Goal: Task Accomplishment & Management: Manage account settings

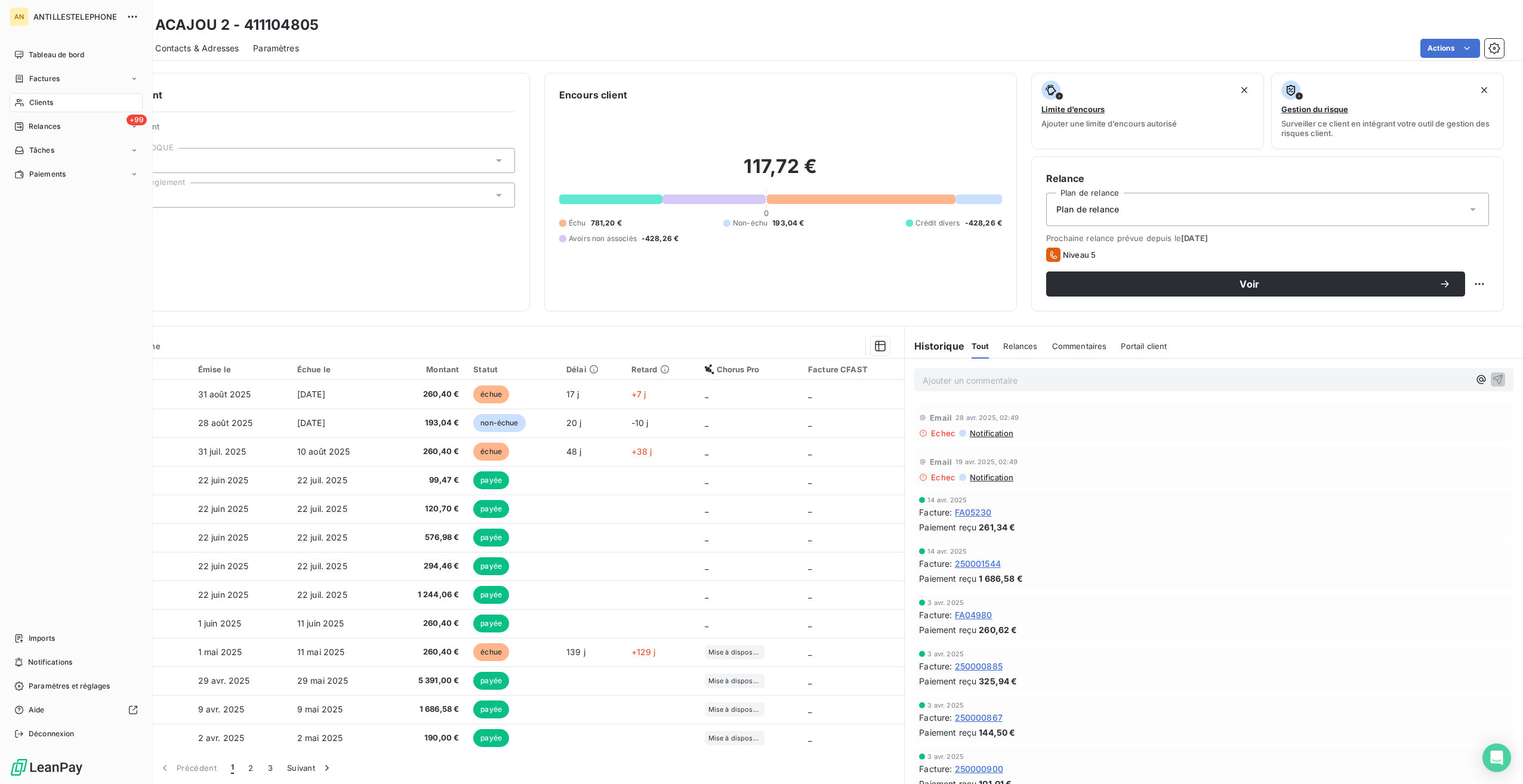
click at [29, 103] on span "Clients" at bounding box center [41, 103] width 24 height 11
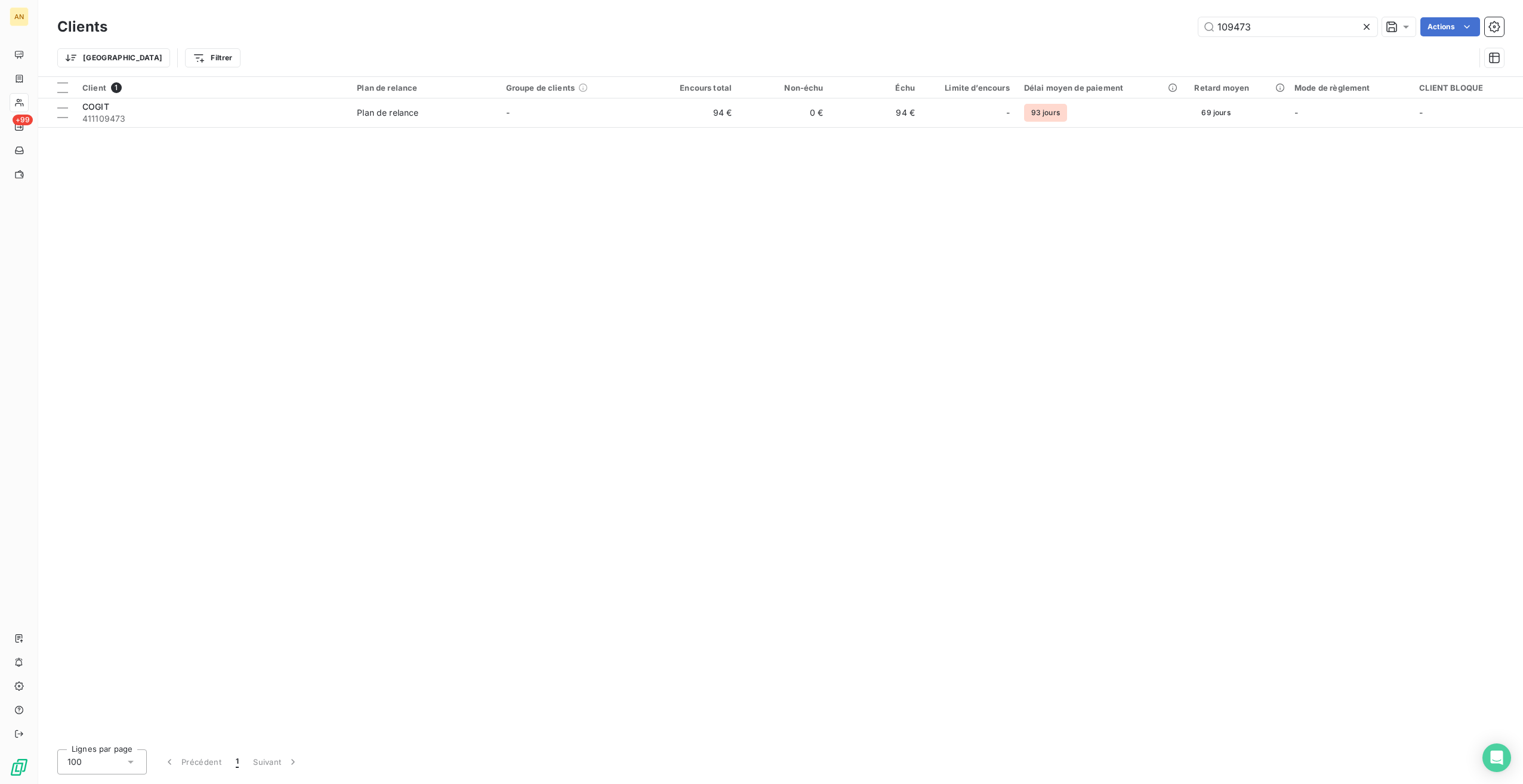
drag, startPoint x: 1209, startPoint y: 27, endPoint x: 1109, endPoint y: 16, distance: 100.6
click at [1109, 17] on div "109473 Actions" at bounding box center [812, 27] width 1383 height 19
type input "("
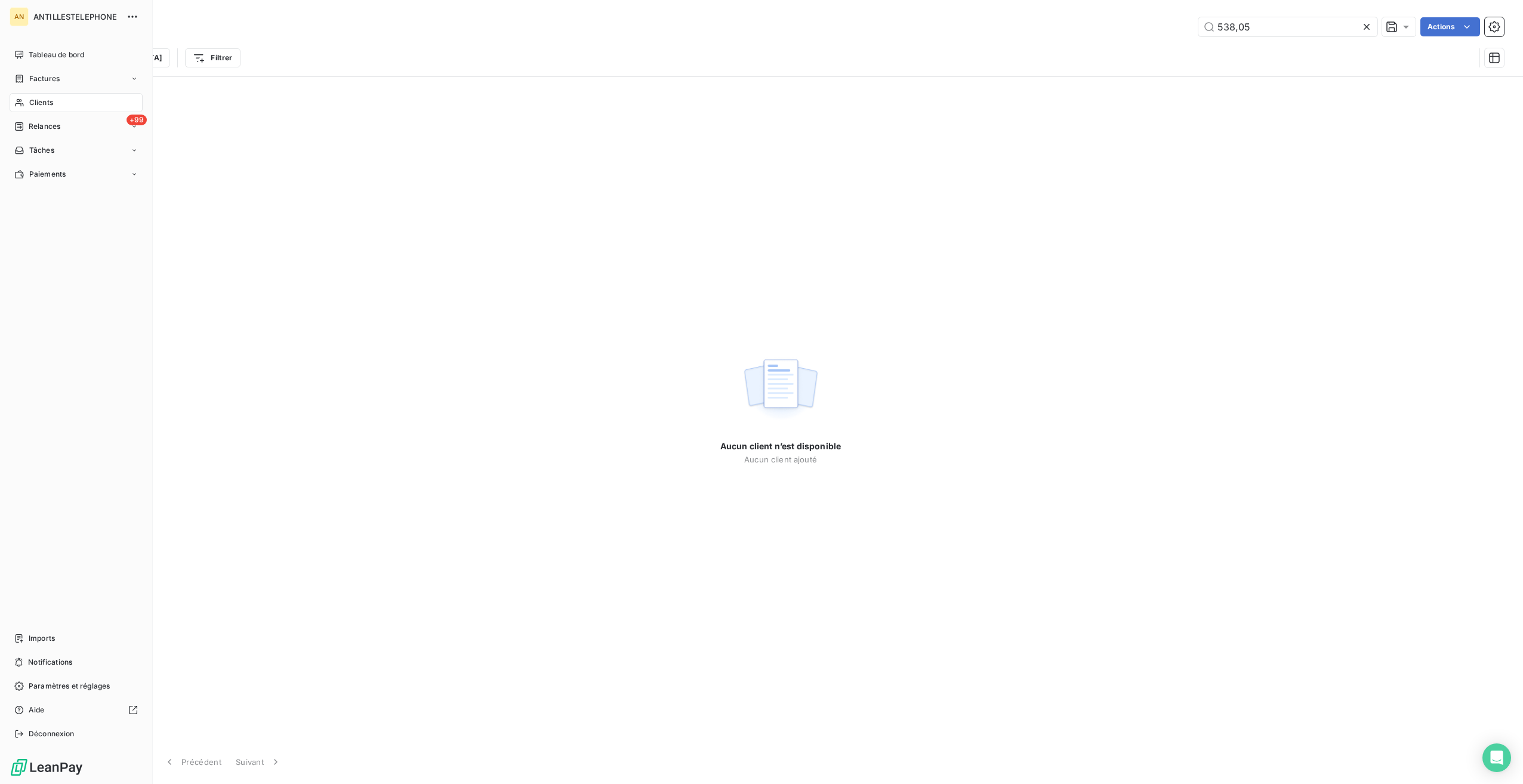
type input "538,05"
click at [31, 105] on span "Clients" at bounding box center [41, 103] width 24 height 11
click at [34, 80] on span "Factures" at bounding box center [44, 79] width 31 height 11
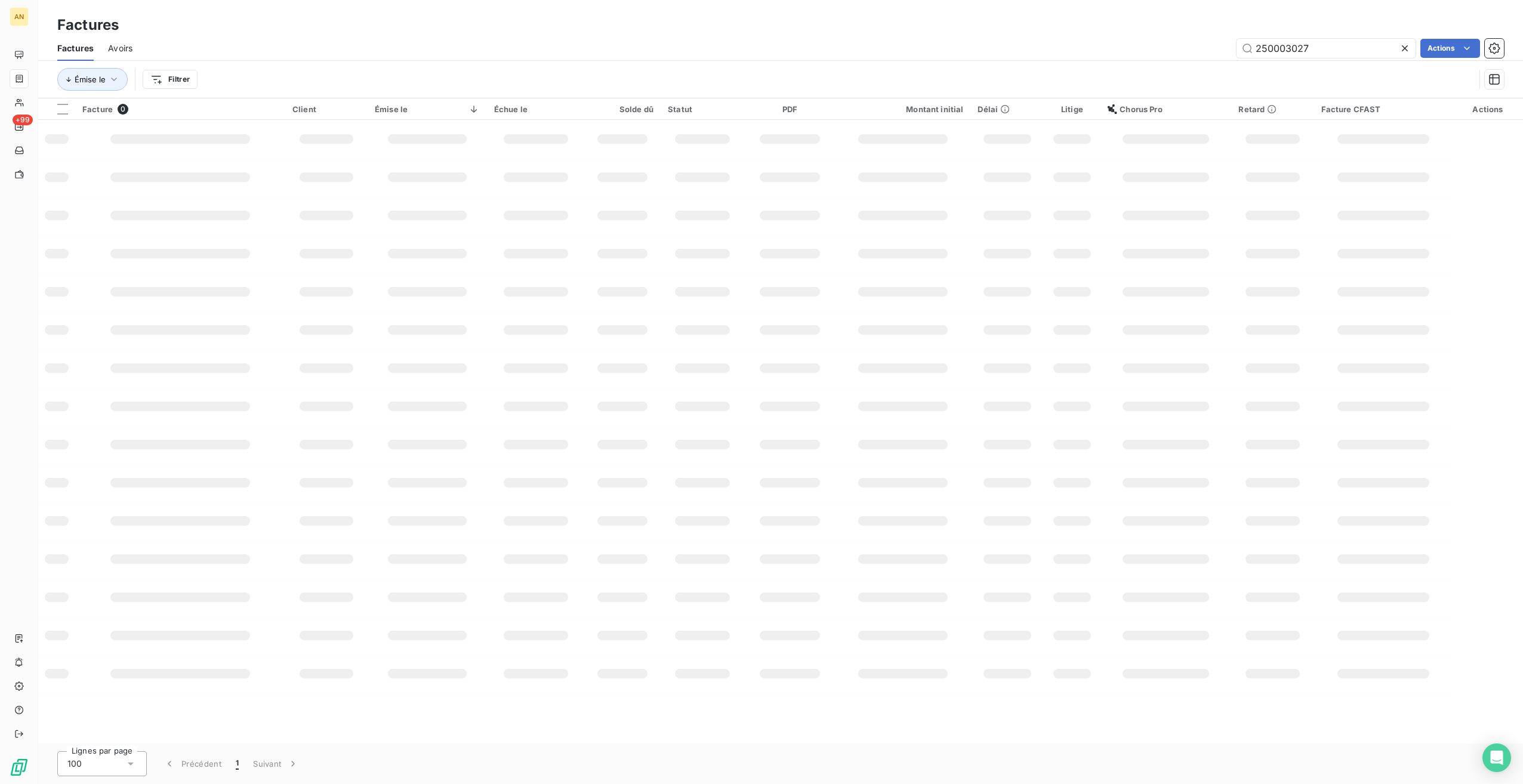
drag, startPoint x: 1320, startPoint y: 46, endPoint x: 1118, endPoint y: 41, distance: 202.1
click at [1126, 42] on div "250003027 Actions" at bounding box center [825, 48] width 1358 height 19
type input "538,05"
click at [327, 131] on span "COMITE EPGV 972" at bounding box center [322, 128] width 76 height 10
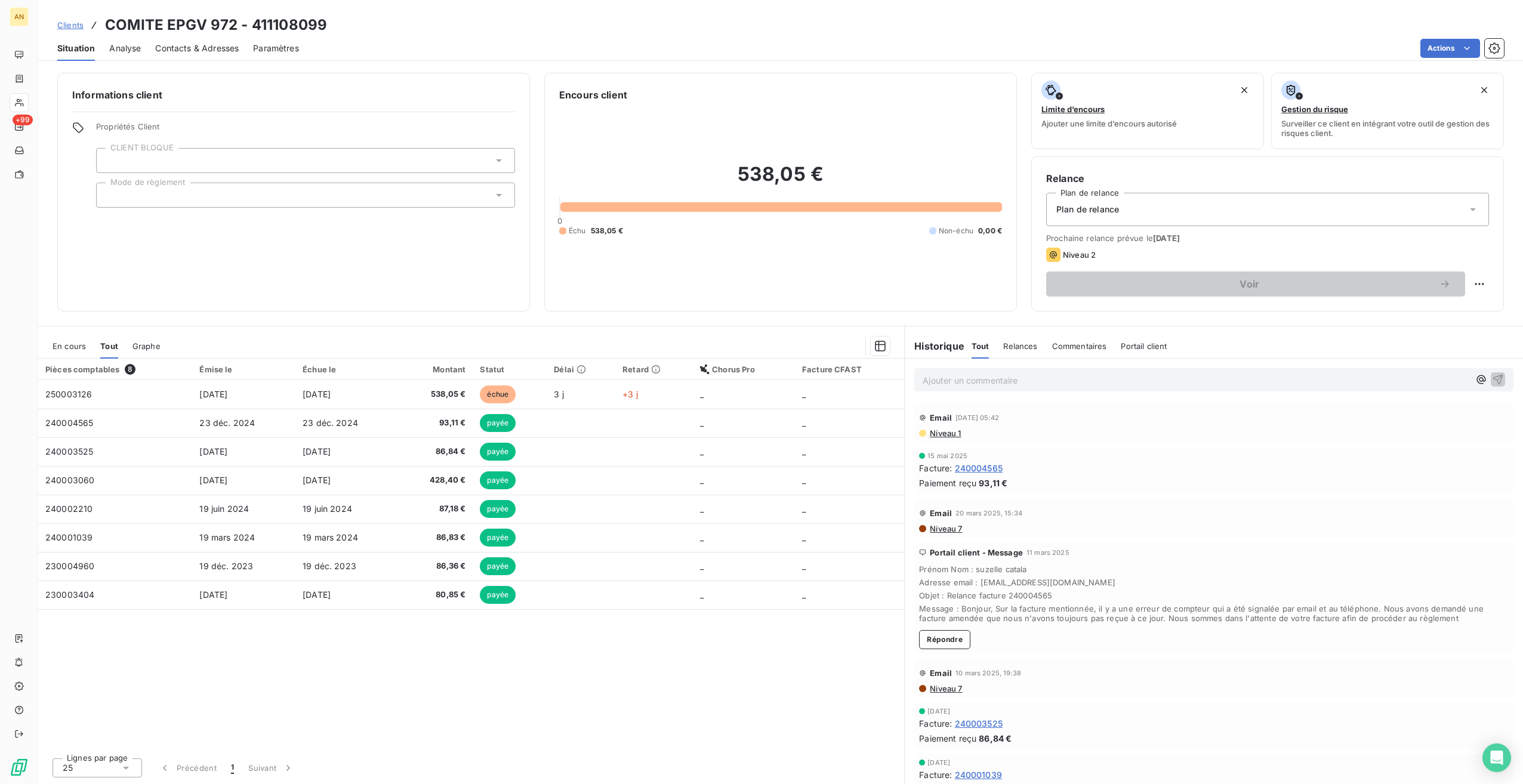
click at [422, 397] on span "538,05 €" at bounding box center [436, 394] width 60 height 12
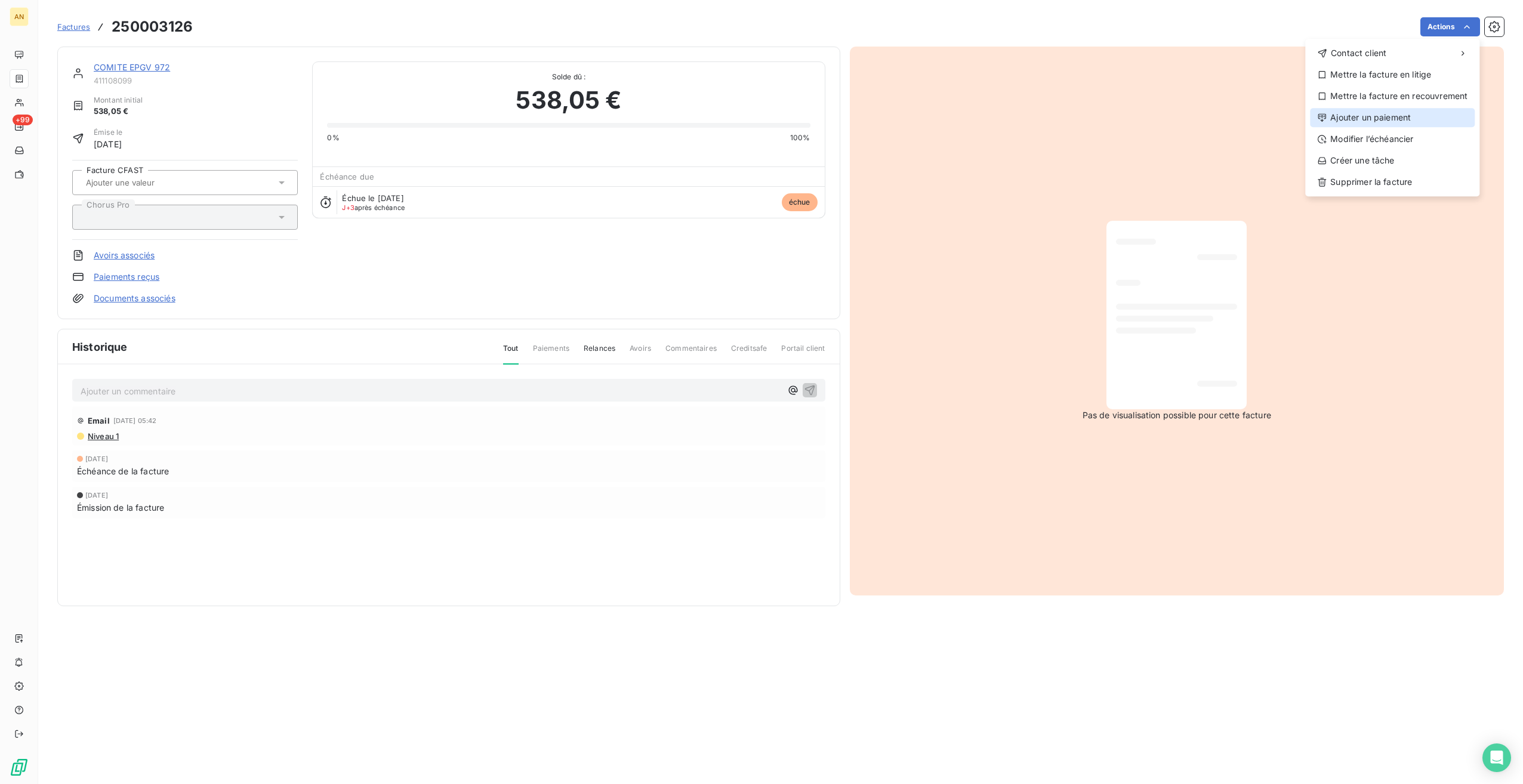
click at [1394, 119] on div "Ajouter un paiement" at bounding box center [1393, 118] width 165 height 19
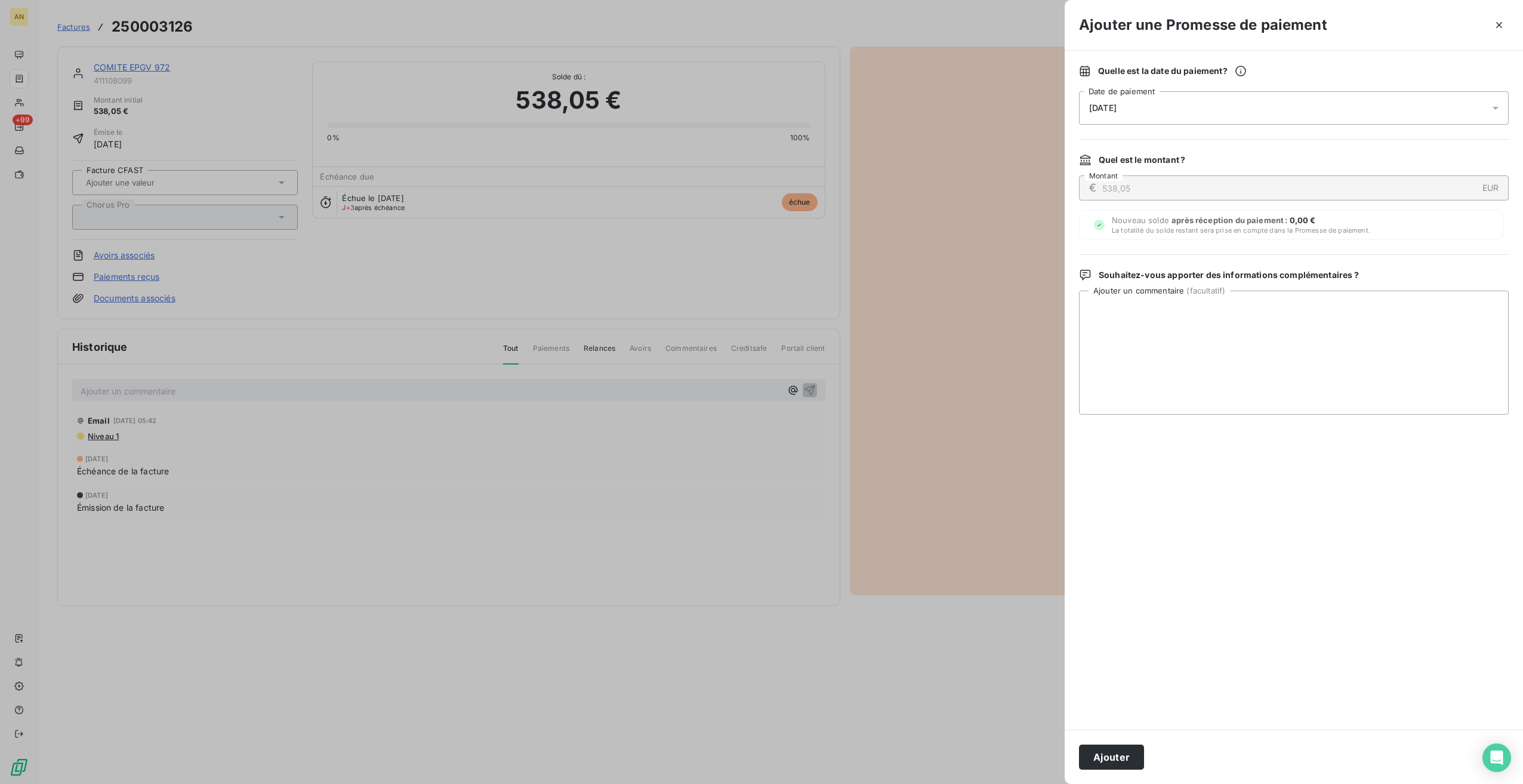
click at [1103, 754] on button "Ajouter" at bounding box center [1111, 757] width 65 height 25
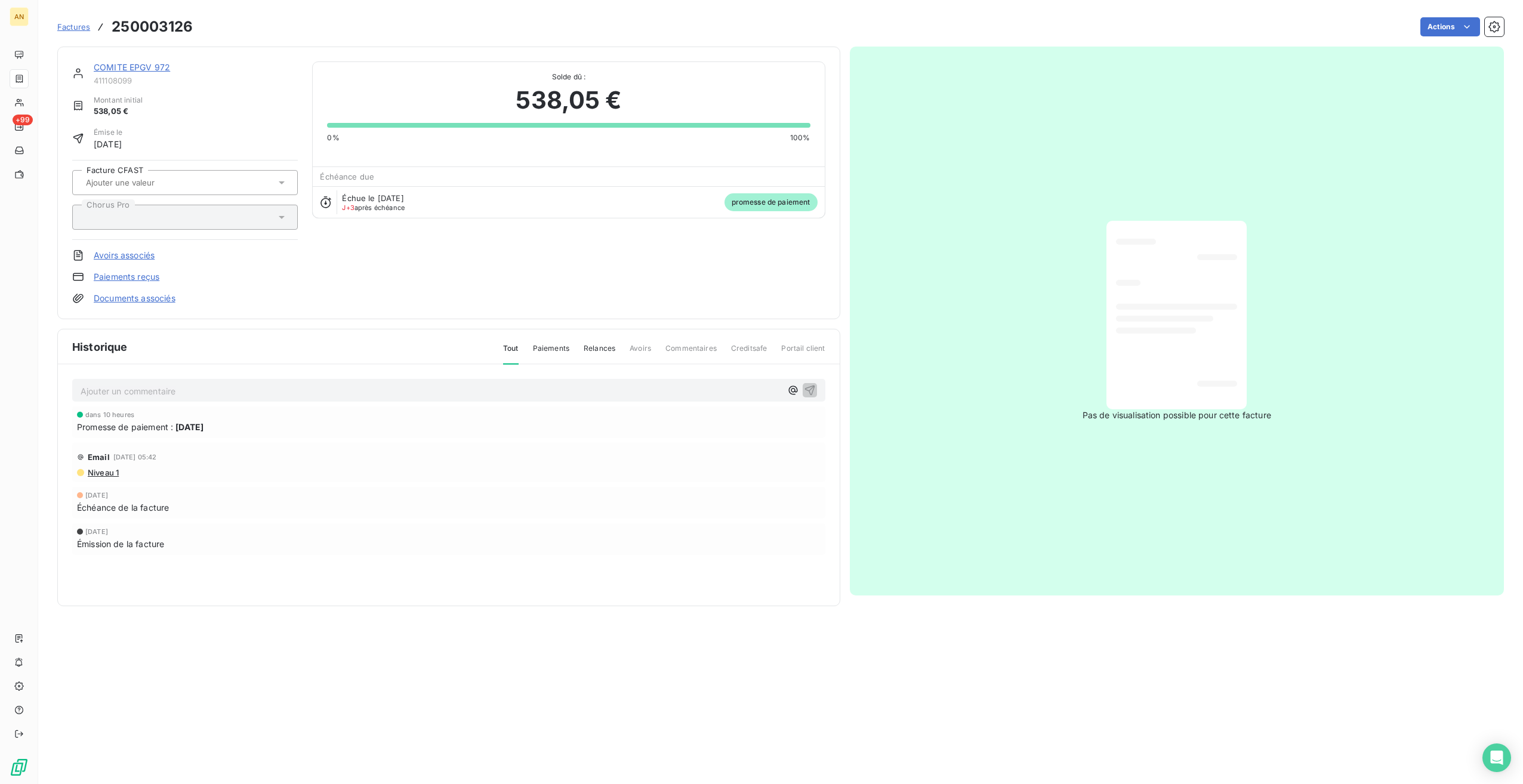
click at [74, 24] on span "Factures" at bounding box center [74, 27] width 33 height 9
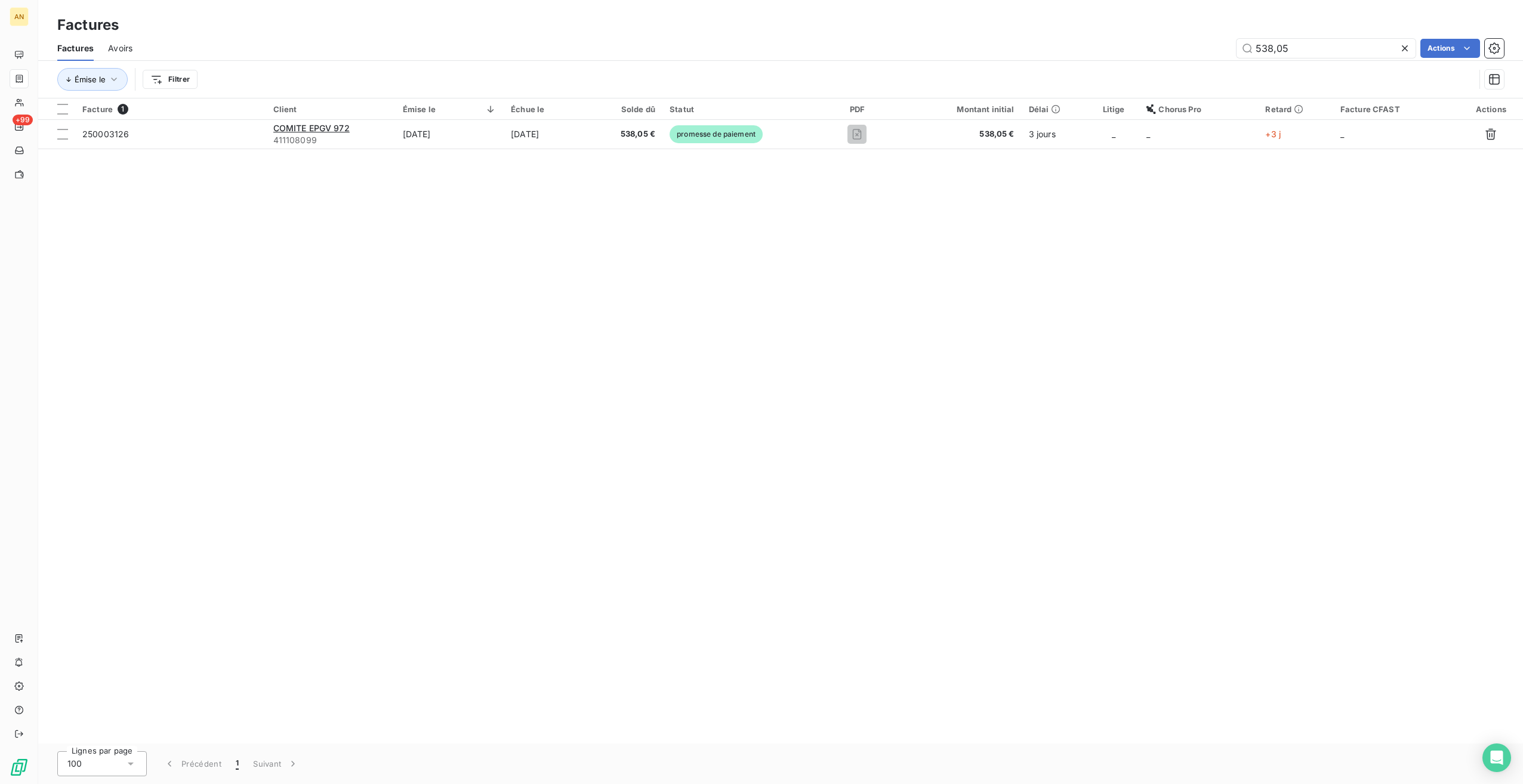
drag, startPoint x: 1318, startPoint y: 56, endPoint x: 1223, endPoint y: 47, distance: 95.4
click at [1225, 47] on div "538,05 Actions" at bounding box center [825, 48] width 1358 height 19
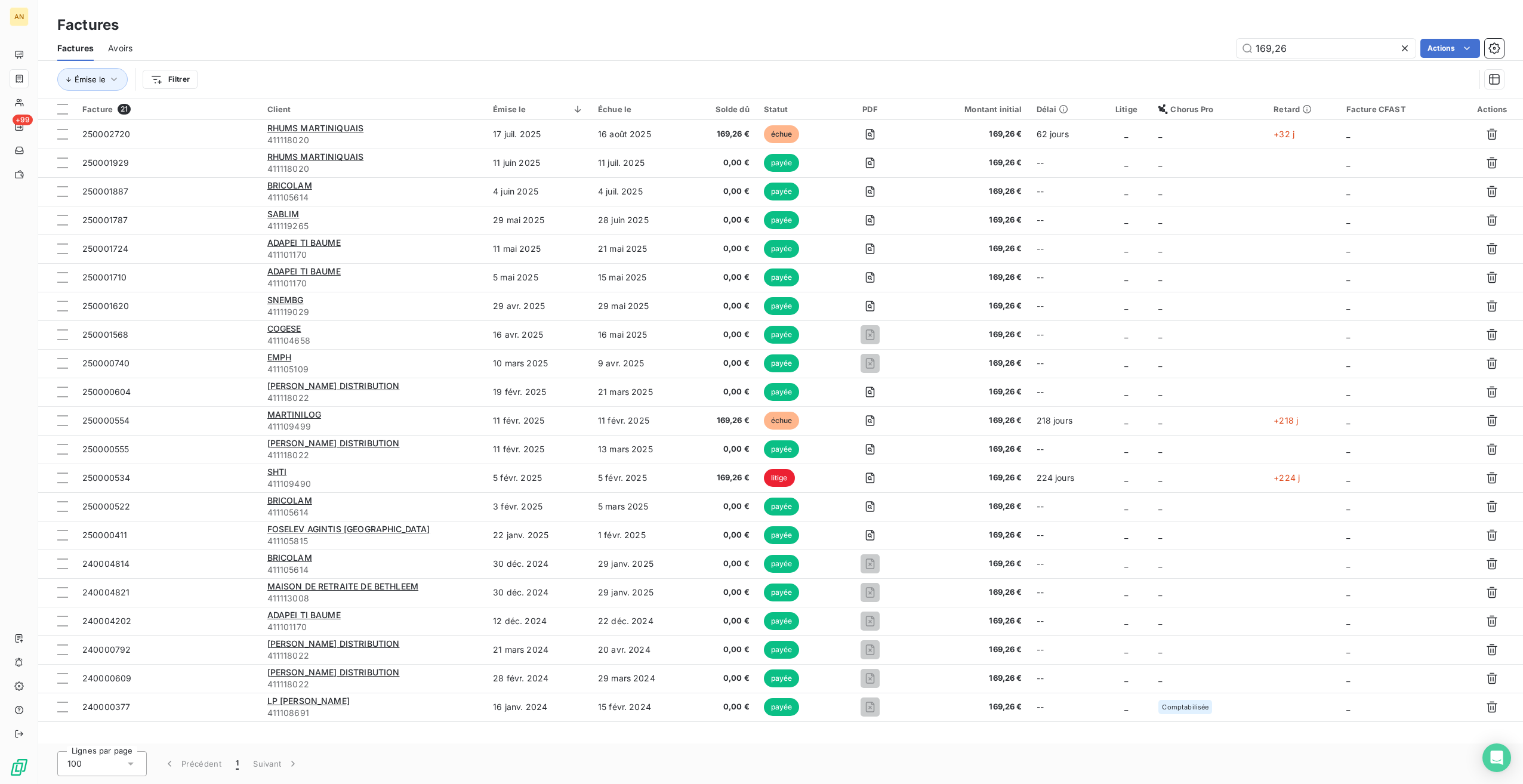
type input "169,26"
click at [292, 124] on span "RHUMS MARTINIQUAIS" at bounding box center [315, 128] width 96 height 10
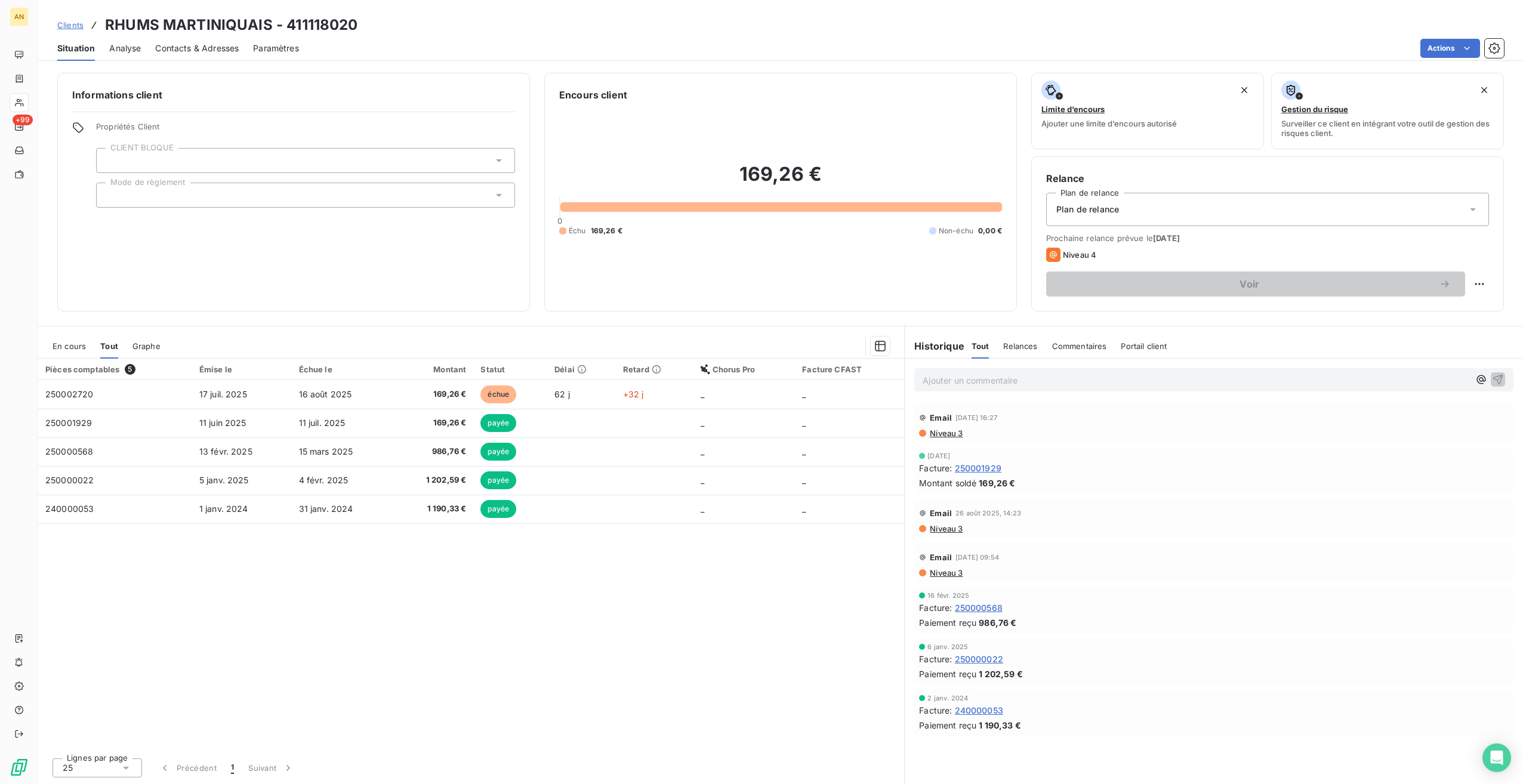
click at [89, 394] on span "250002720" at bounding box center [69, 394] width 48 height 10
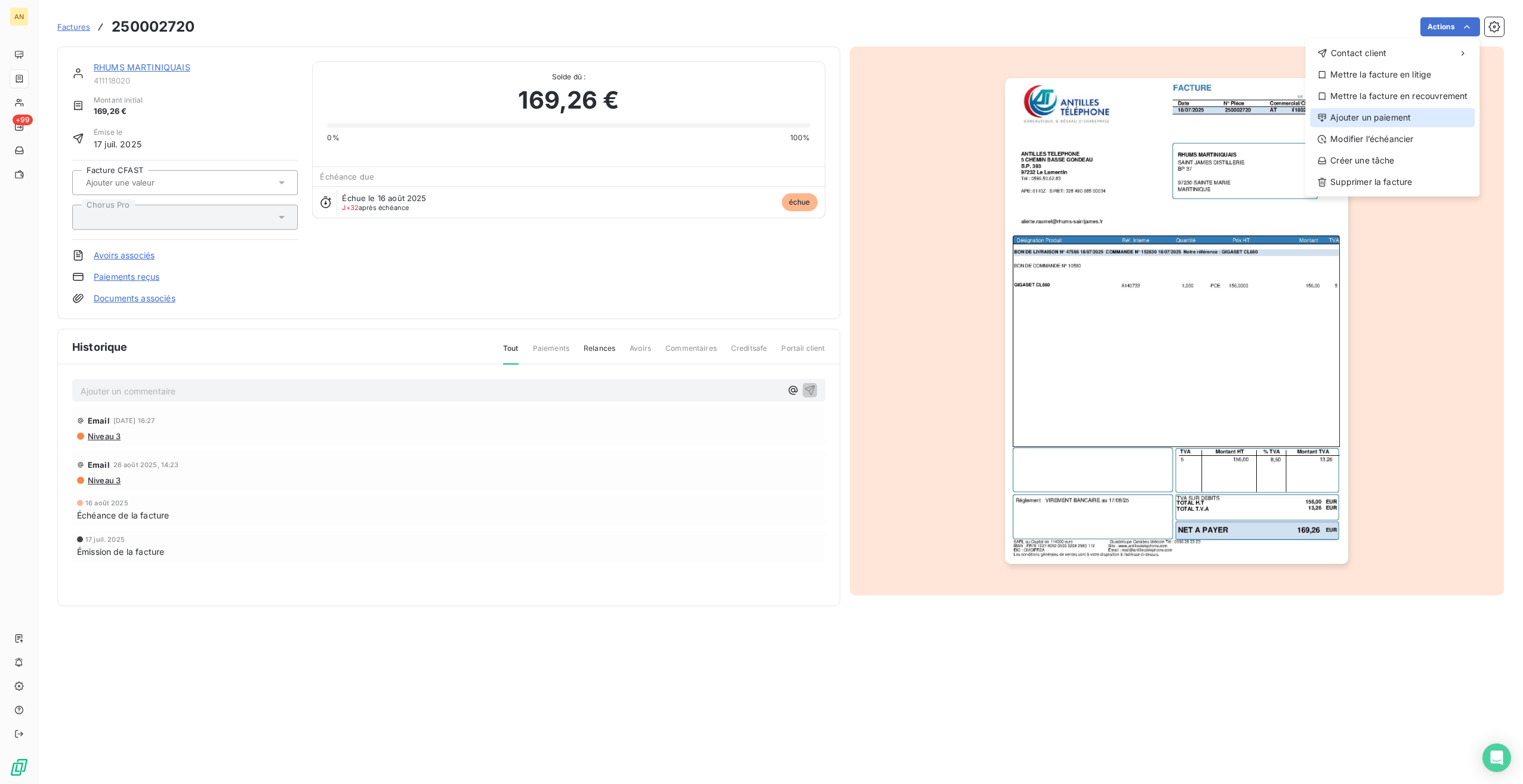
click at [1374, 117] on div "Ajouter un paiement" at bounding box center [1393, 118] width 165 height 19
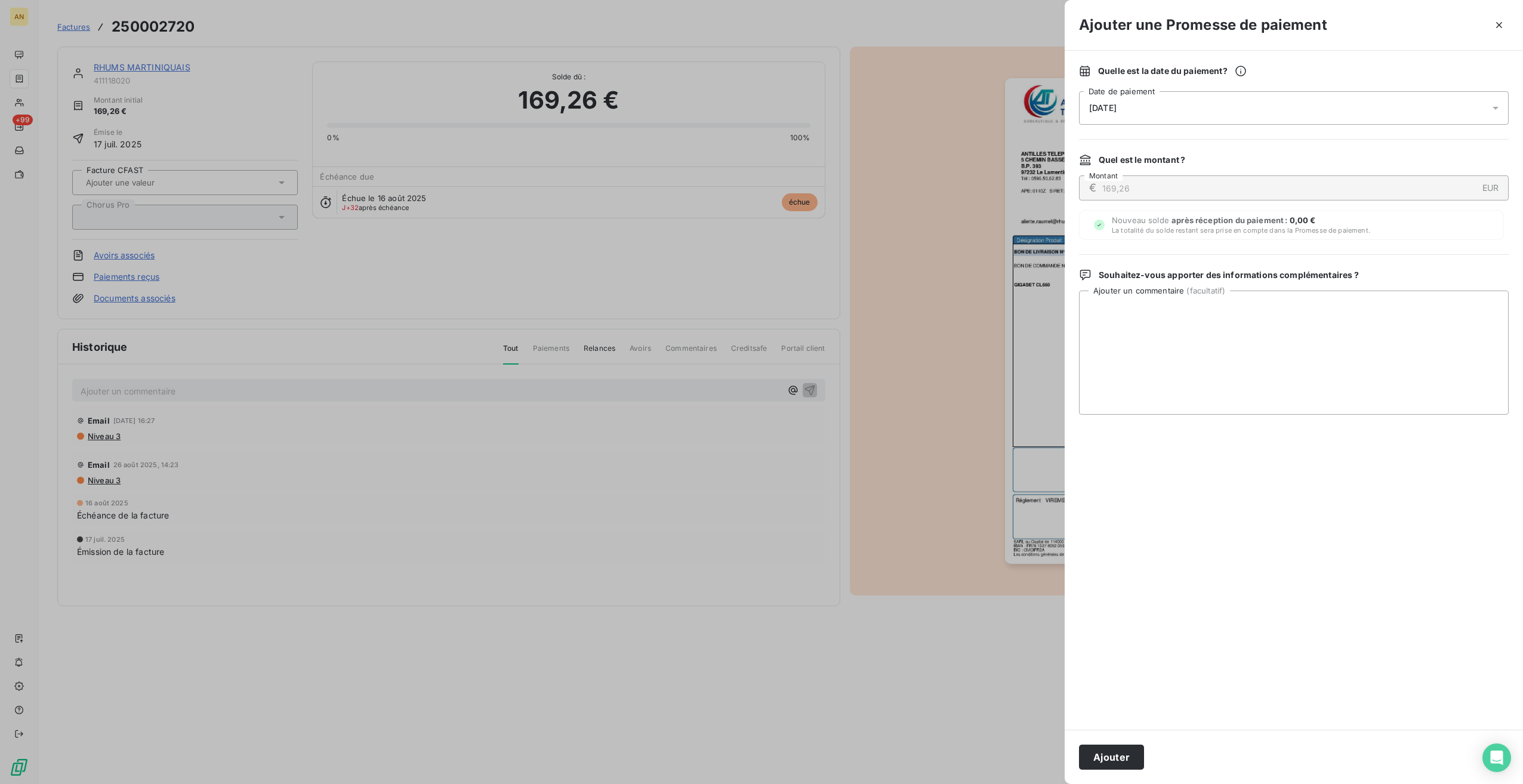
click at [1106, 755] on button "Ajouter" at bounding box center [1111, 757] width 65 height 25
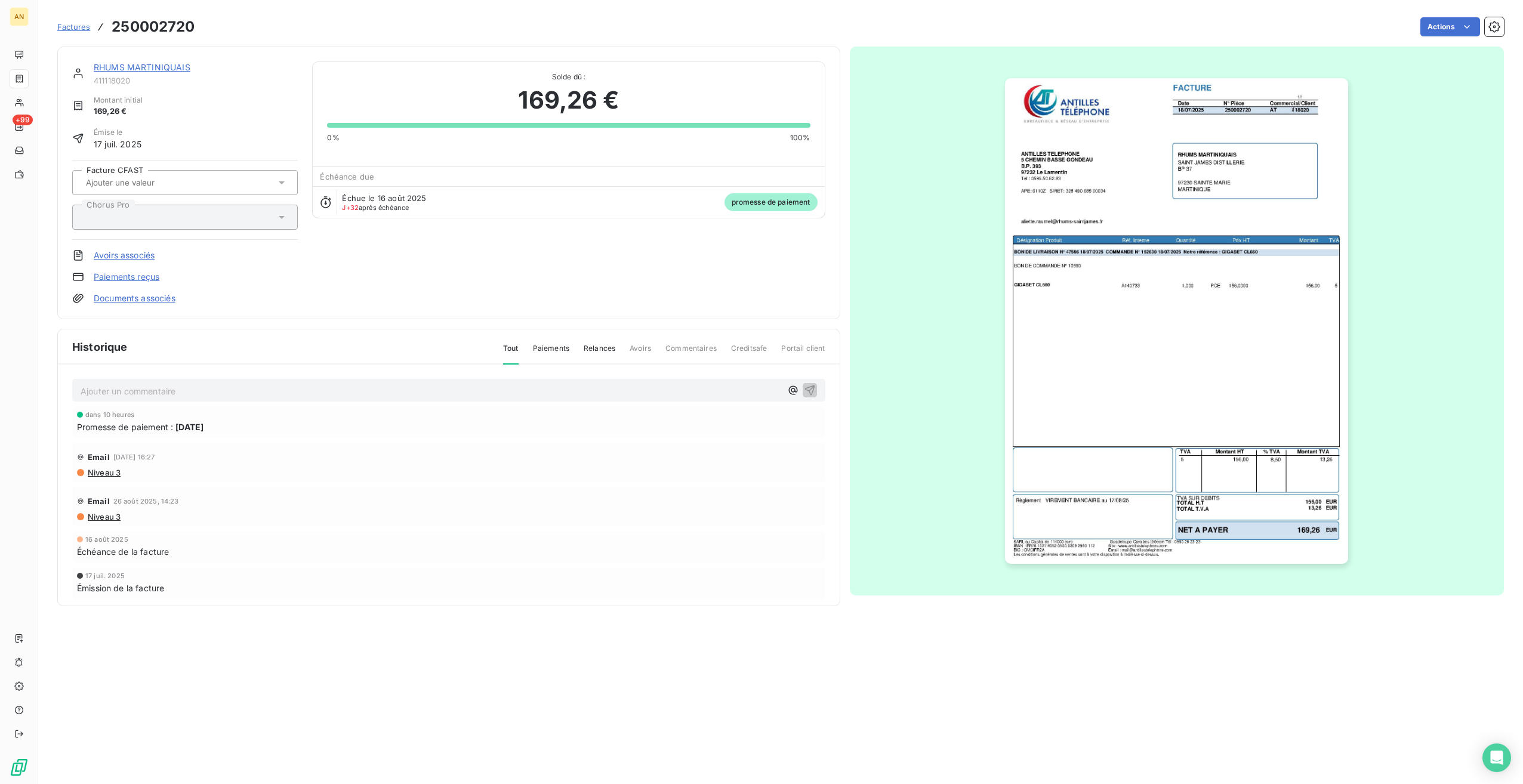
click at [77, 26] on span "Factures" at bounding box center [74, 27] width 33 height 9
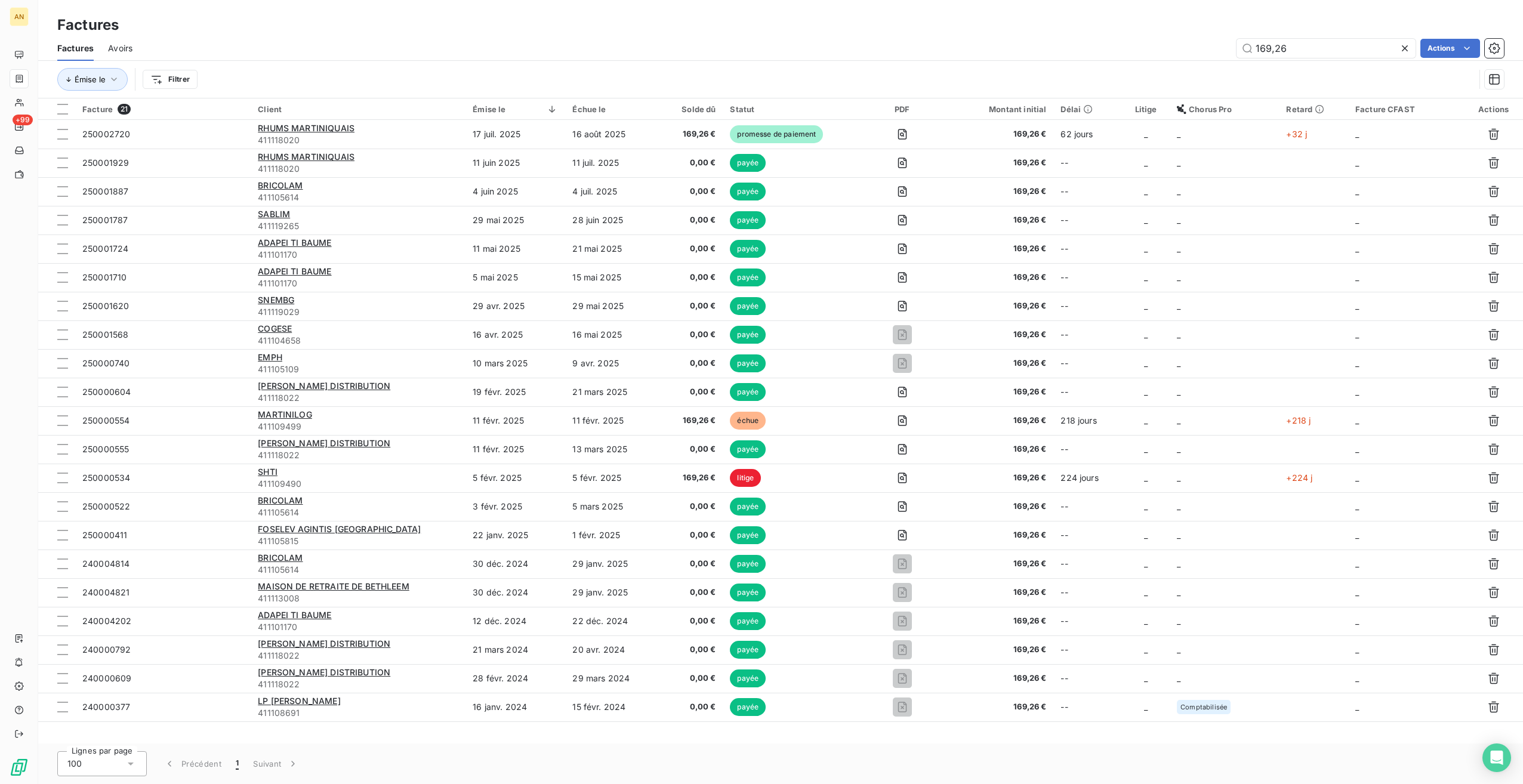
drag, startPoint x: 1308, startPoint y: 45, endPoint x: 1164, endPoint y: 47, distance: 144.0
click at [1169, 47] on div "169,26 Actions" at bounding box center [825, 48] width 1358 height 19
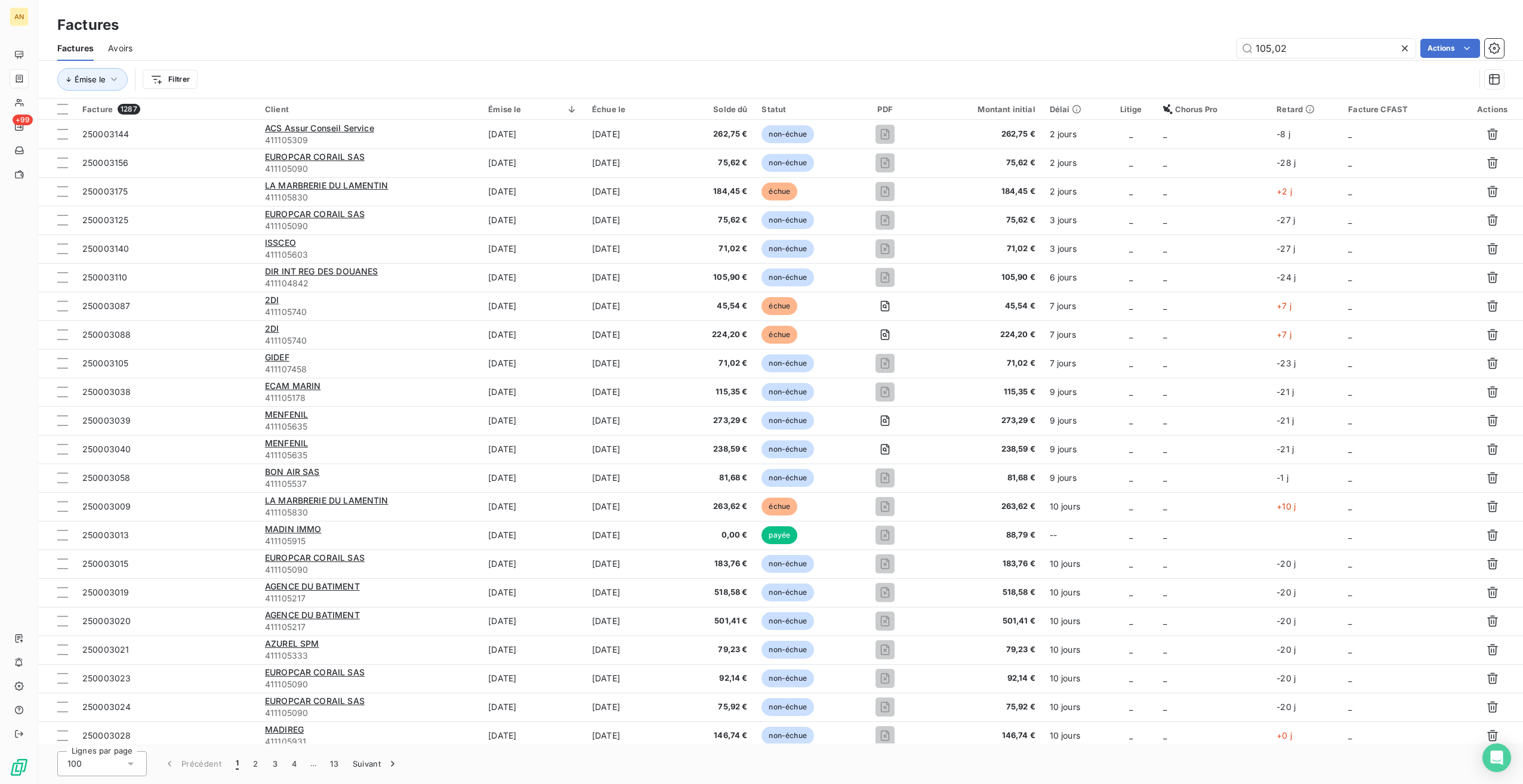
type input "105,02"
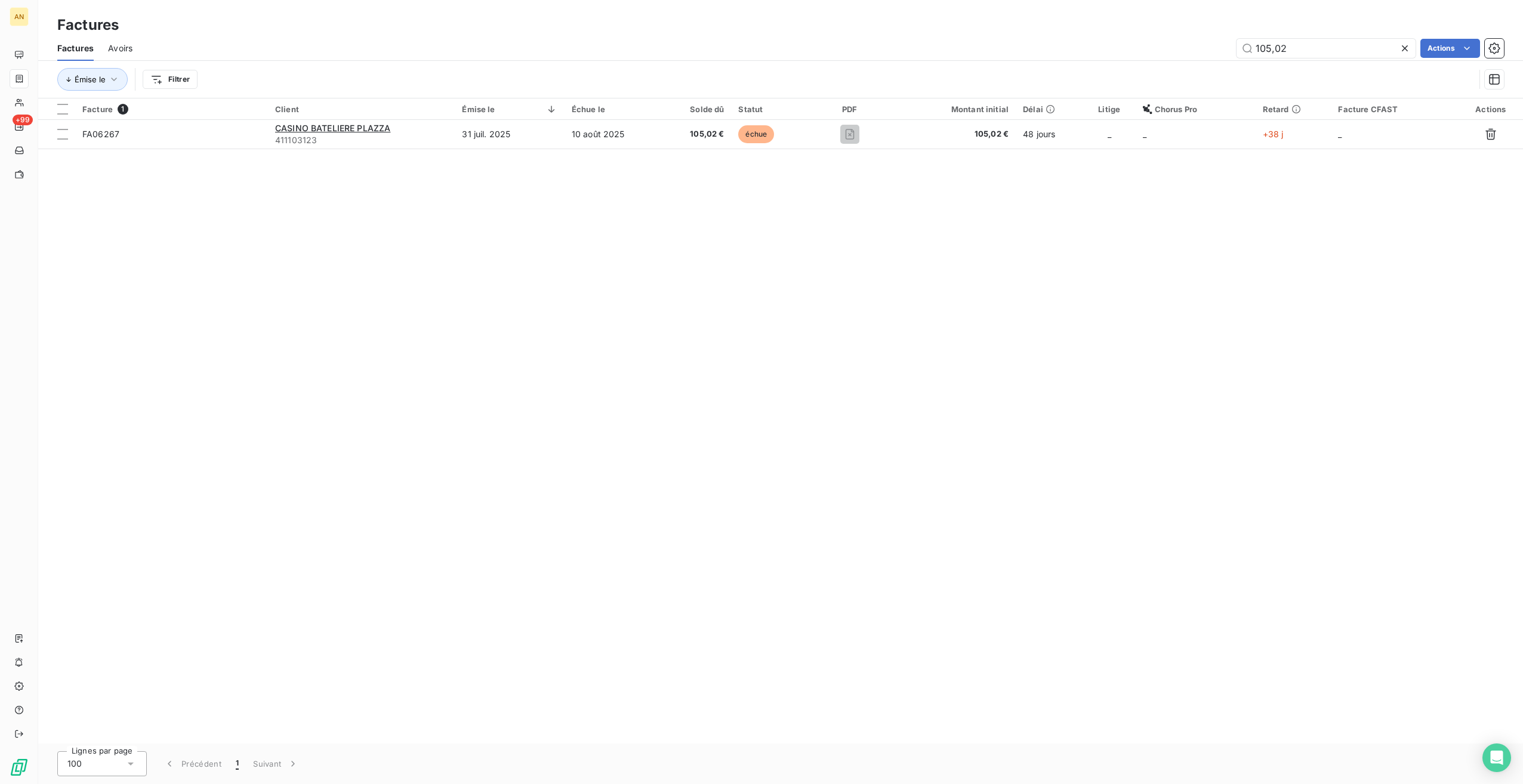
click at [385, 129] on span "CASINO BATELIERE PLAZZA" at bounding box center [333, 128] width 115 height 10
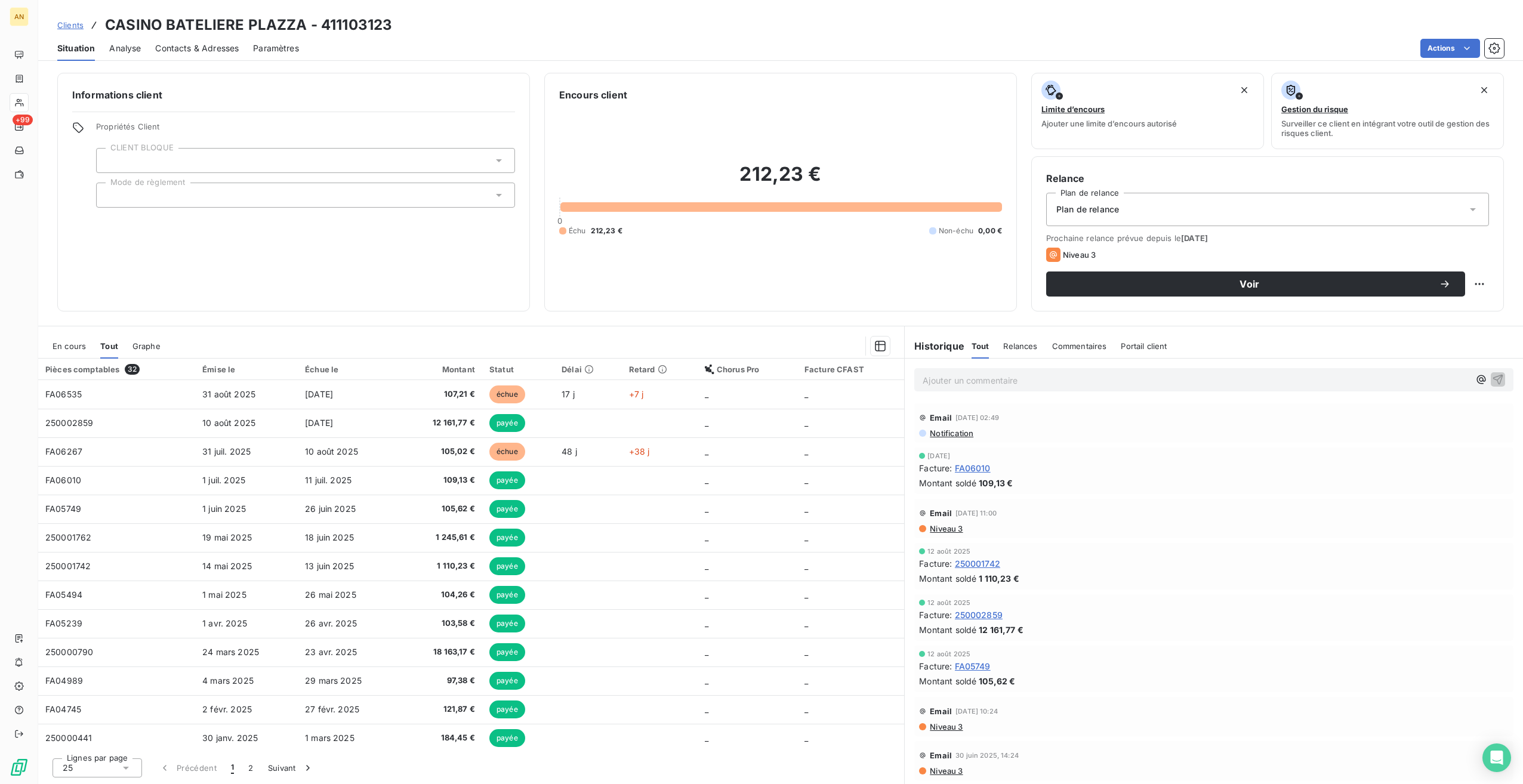
click at [337, 459] on td "10 août 2025" at bounding box center [349, 452] width 103 height 29
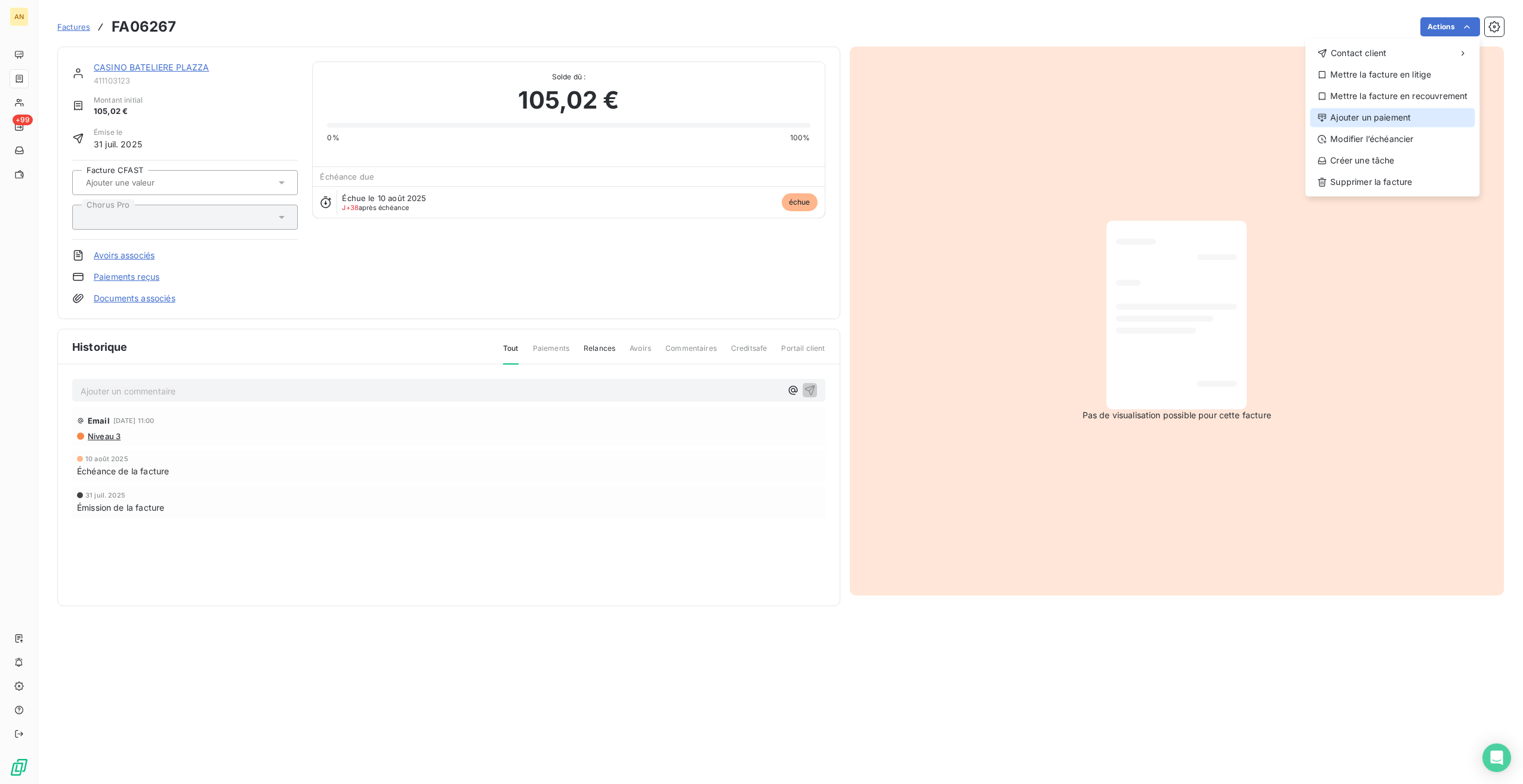
click at [1377, 124] on div "Ajouter un paiement" at bounding box center [1393, 118] width 165 height 19
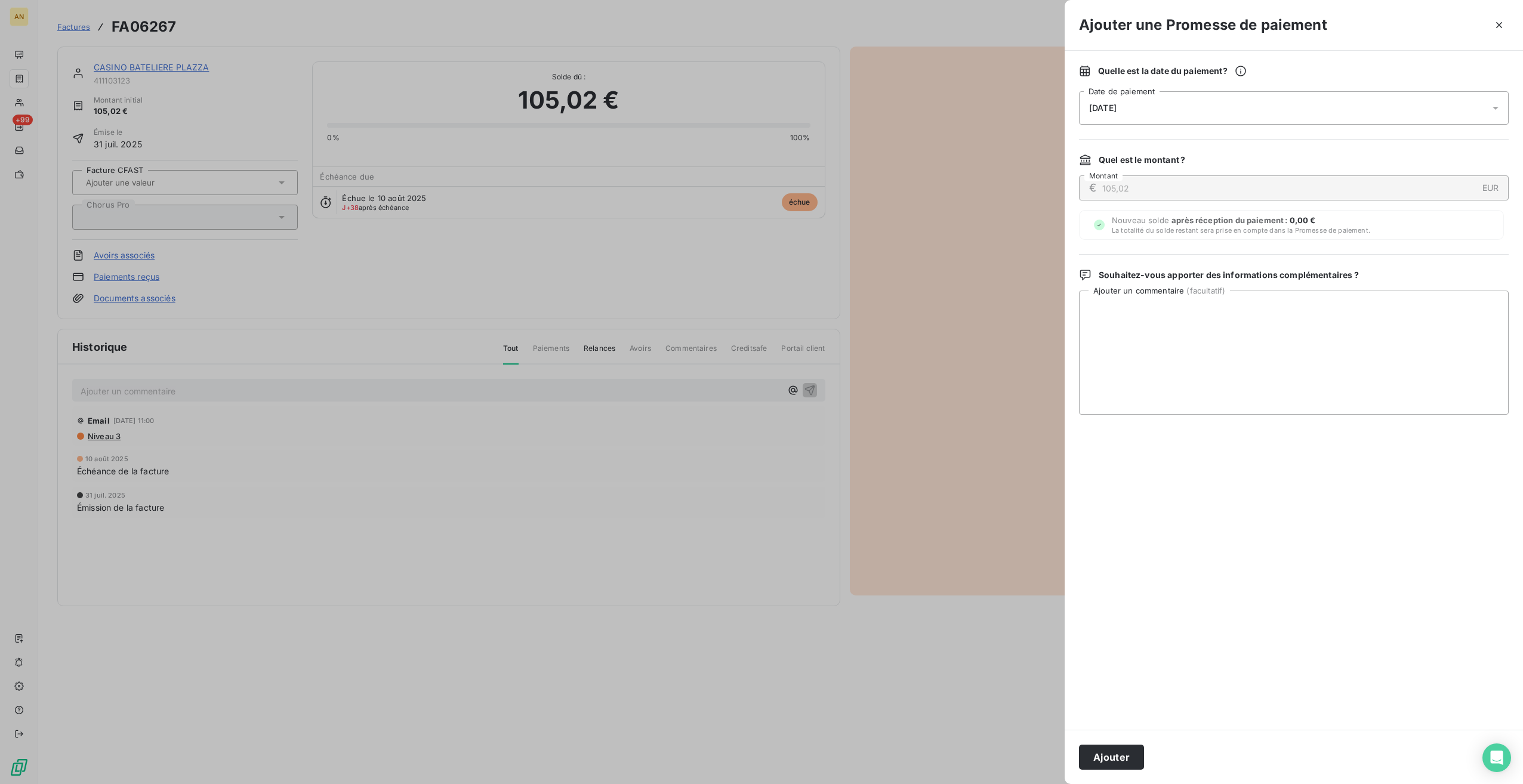
click at [1120, 759] on button "Ajouter" at bounding box center [1111, 757] width 65 height 25
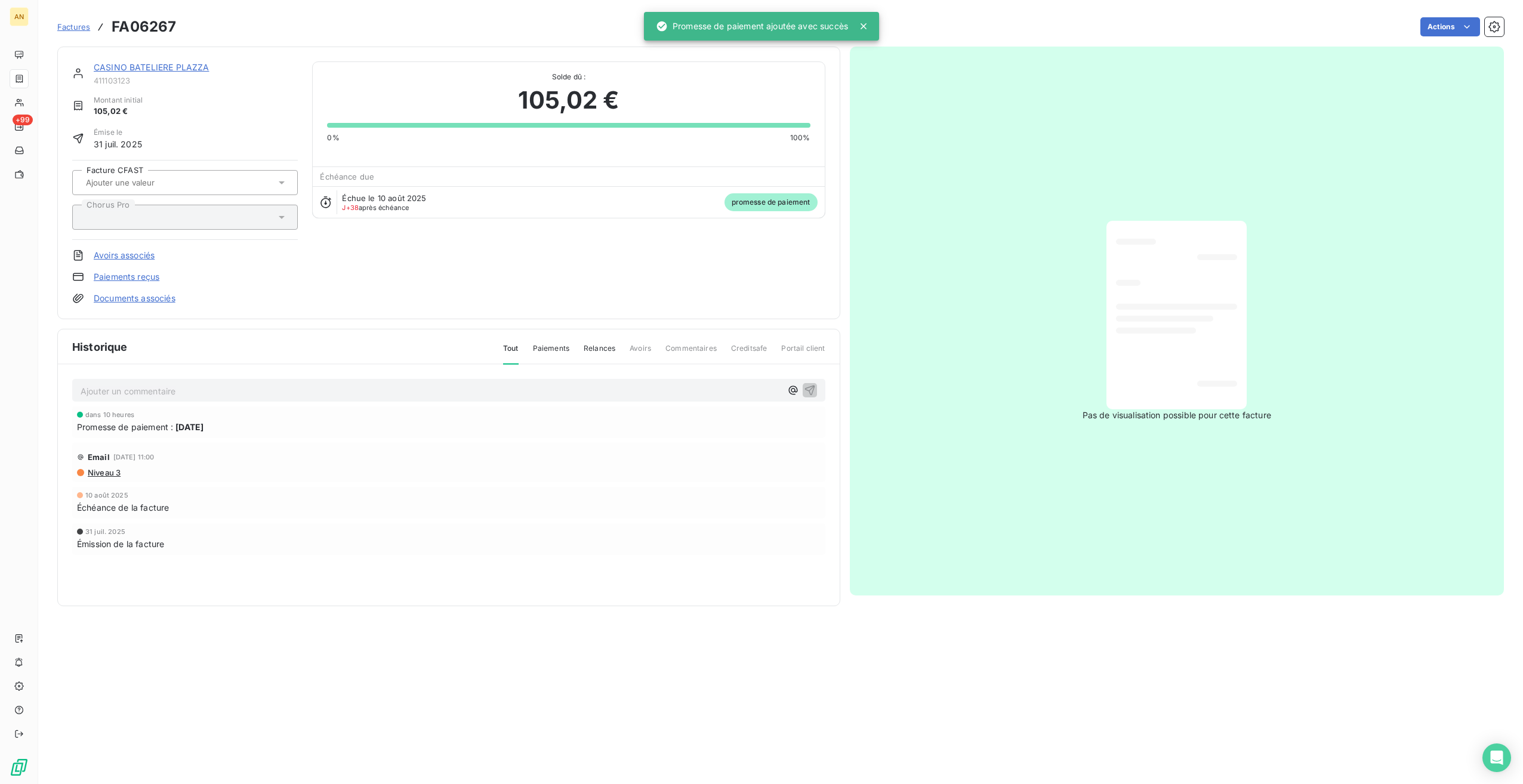
click at [85, 24] on span "Factures" at bounding box center [74, 27] width 33 height 9
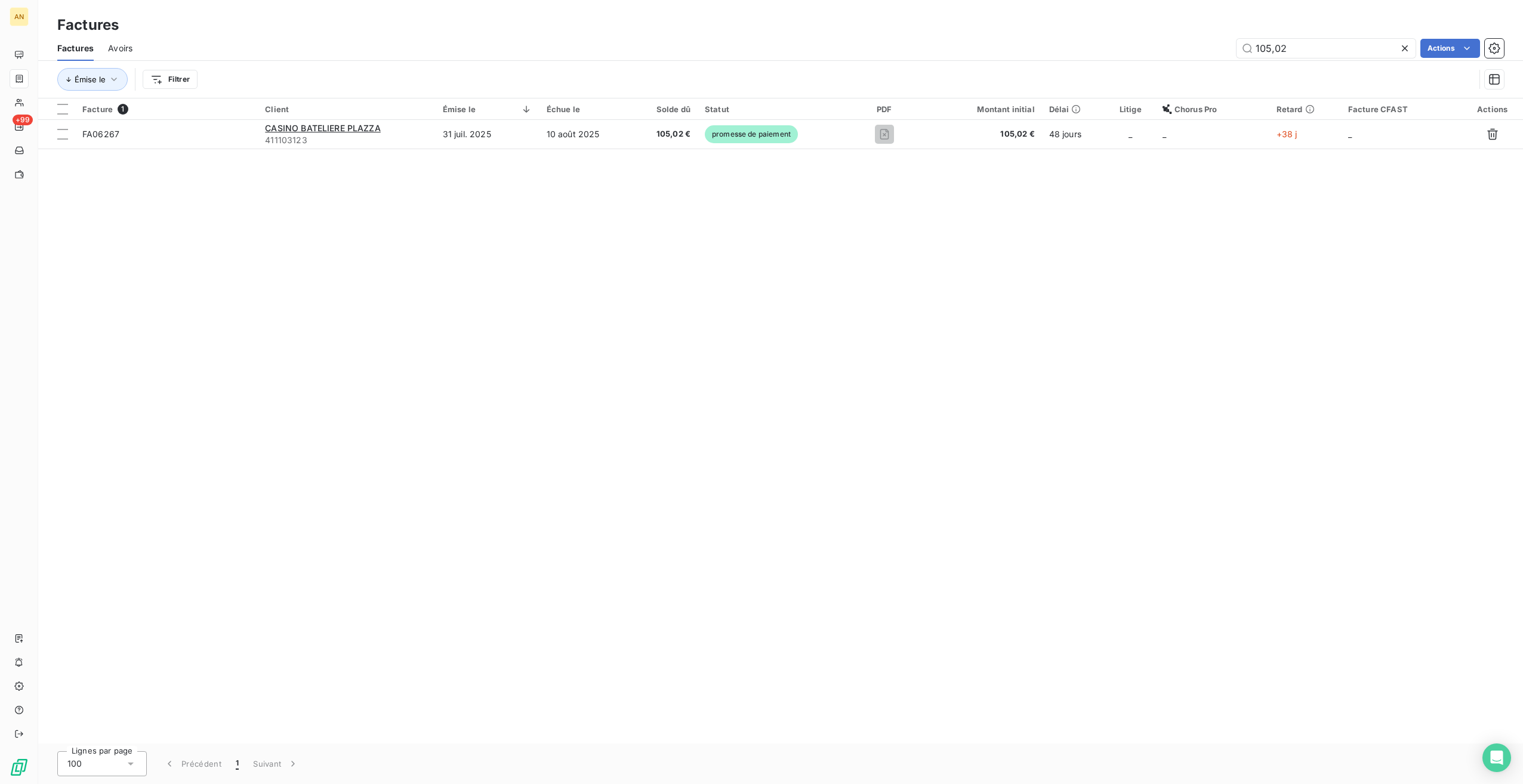
drag, startPoint x: 1297, startPoint y: 46, endPoint x: 1183, endPoint y: 53, distance: 114.2
click at [1184, 53] on div "105,02 Actions" at bounding box center [825, 48] width 1358 height 19
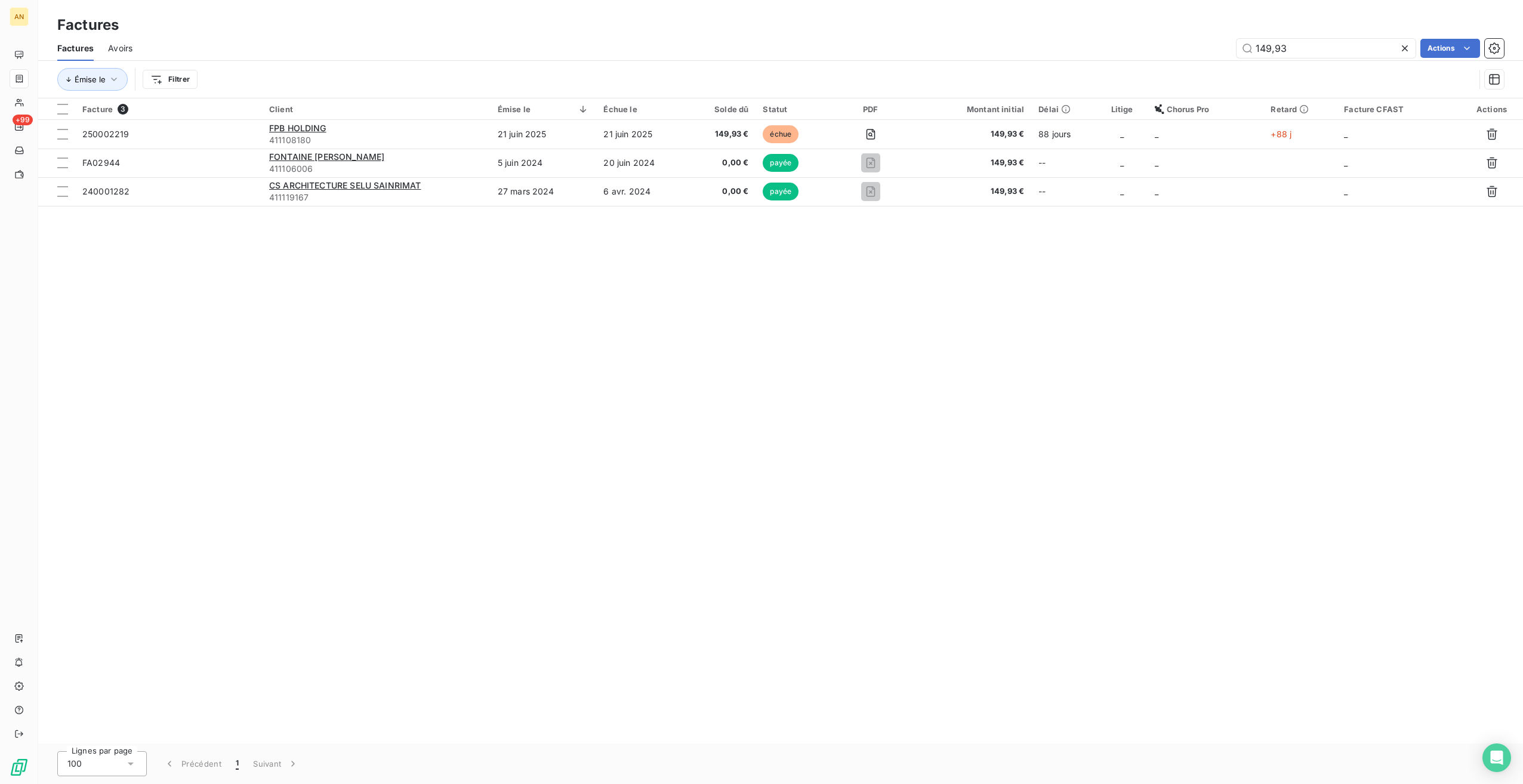
type input "149,93"
click at [323, 129] on span "FPB HOLDING" at bounding box center [297, 128] width 57 height 10
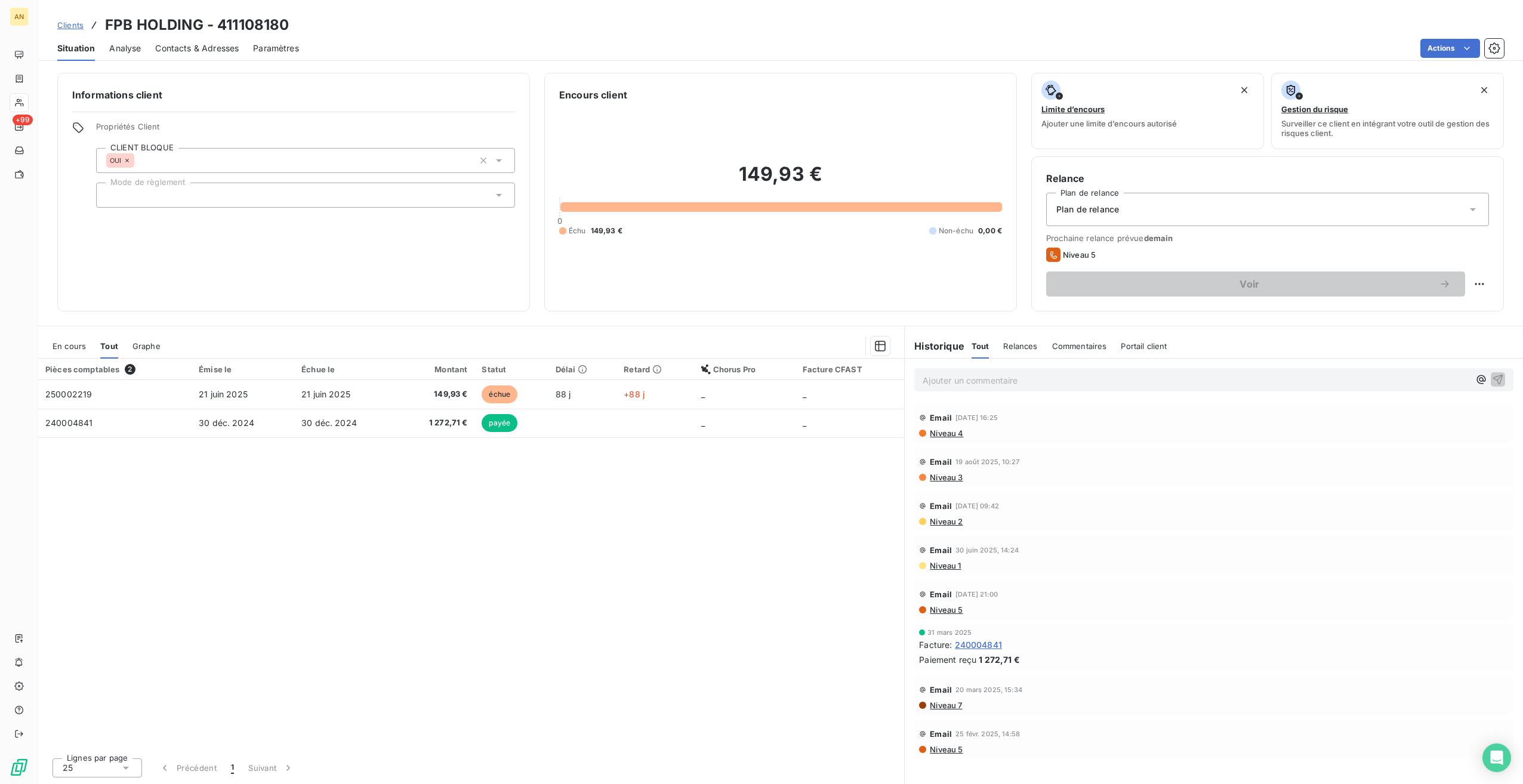
click at [514, 392] on span "échue" at bounding box center [500, 394] width 36 height 18
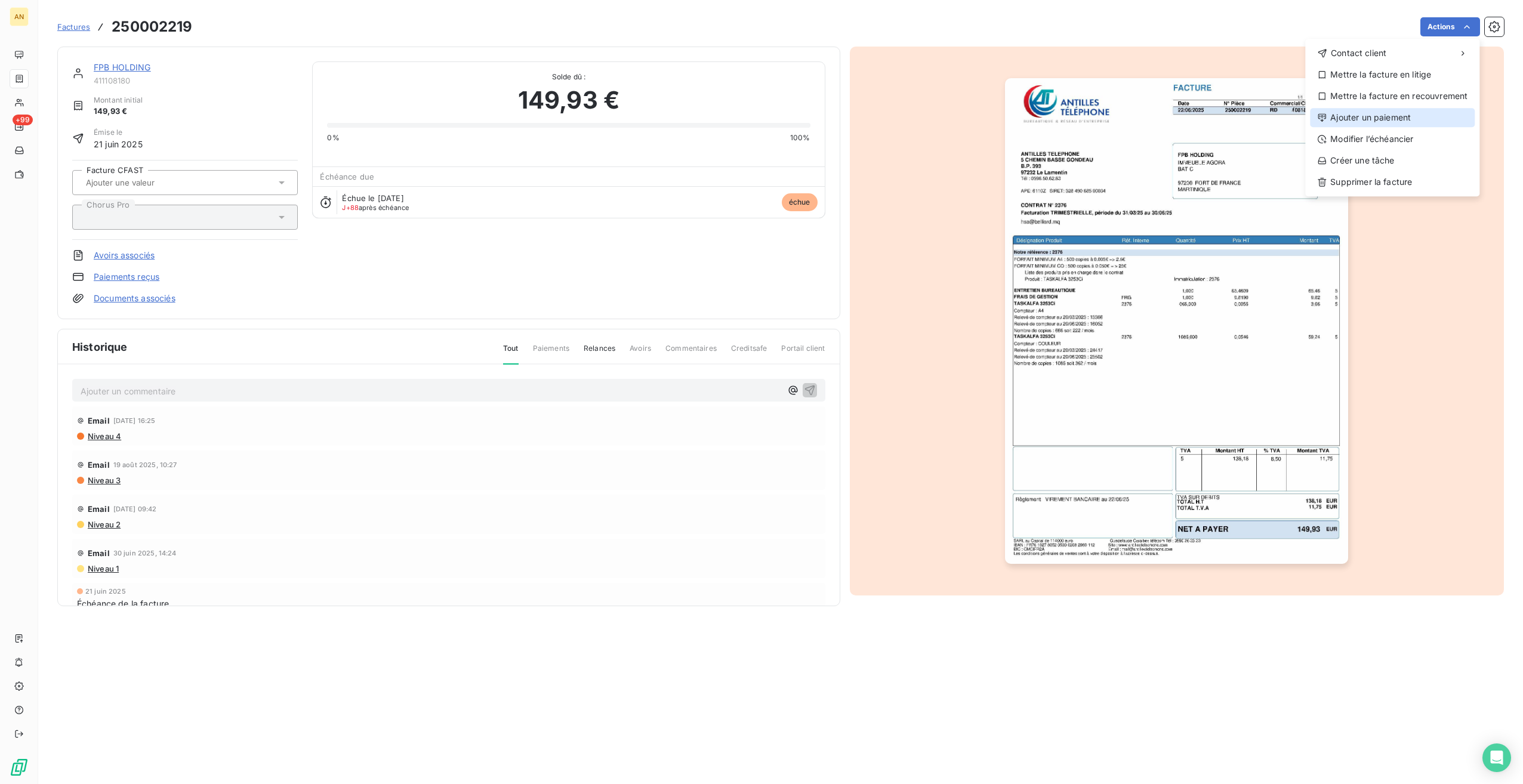
click at [1388, 116] on div "Ajouter un paiement" at bounding box center [1393, 118] width 165 height 19
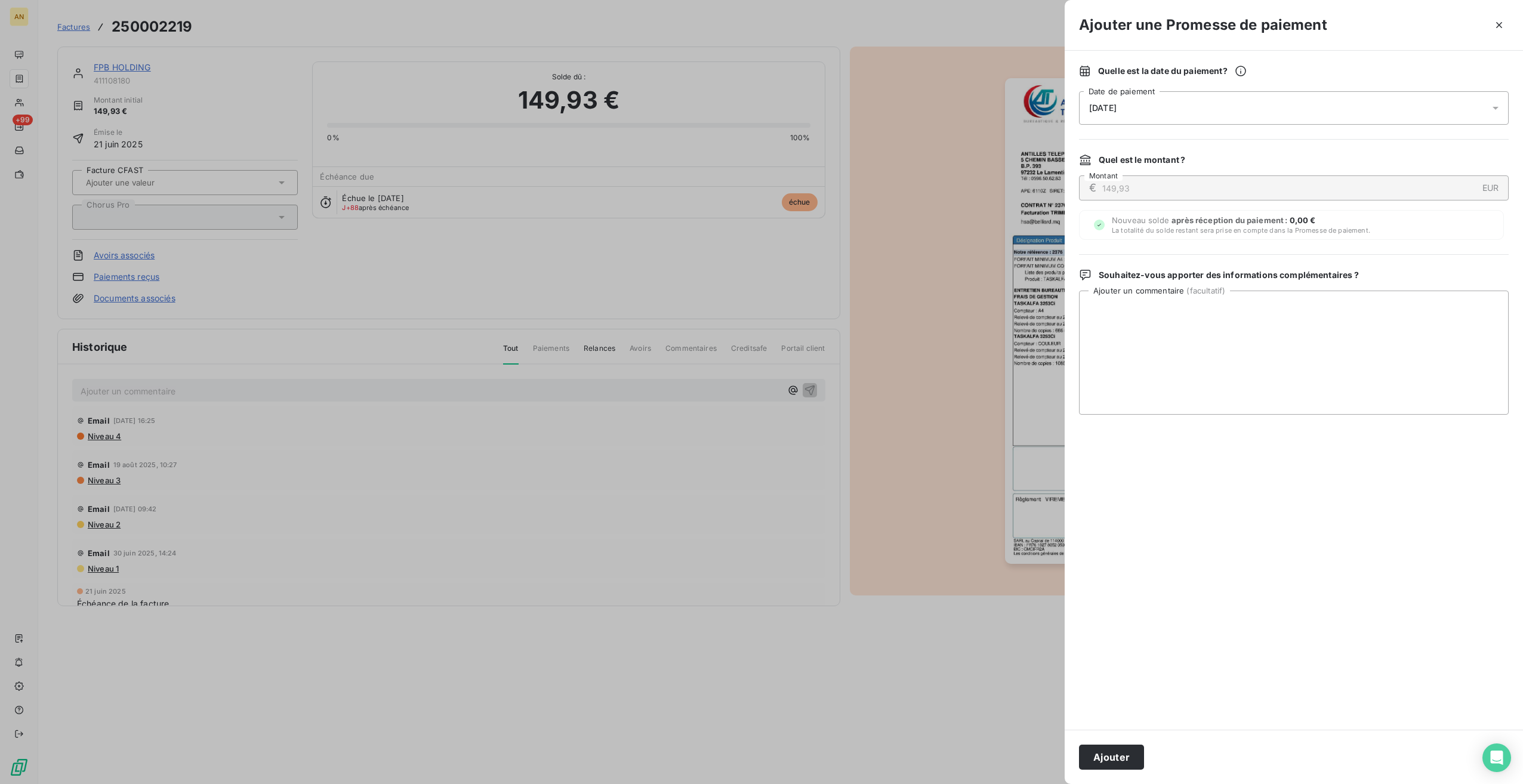
click at [1120, 756] on button "Ajouter" at bounding box center [1111, 757] width 65 height 25
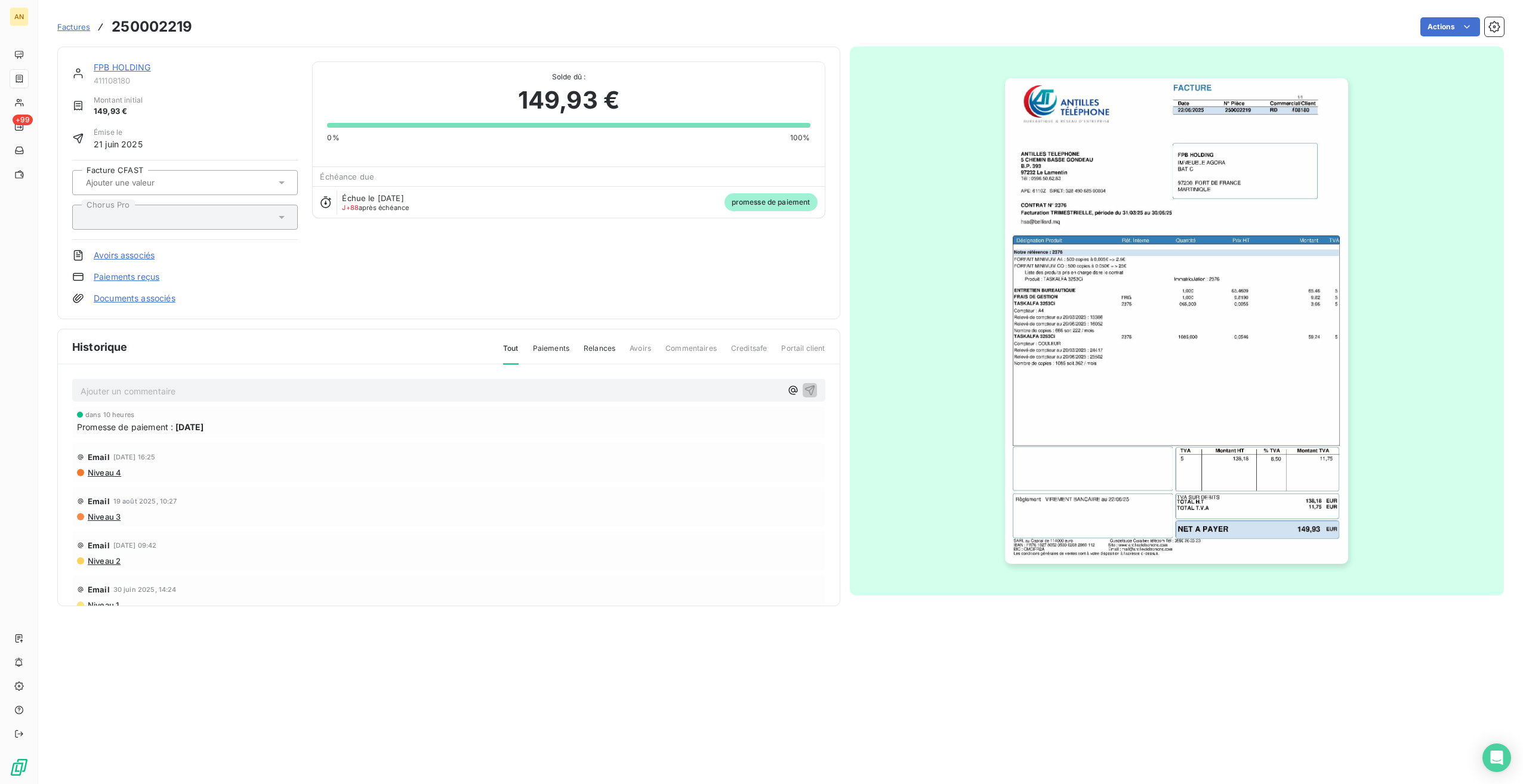
click at [64, 24] on span "Factures" at bounding box center [74, 27] width 33 height 9
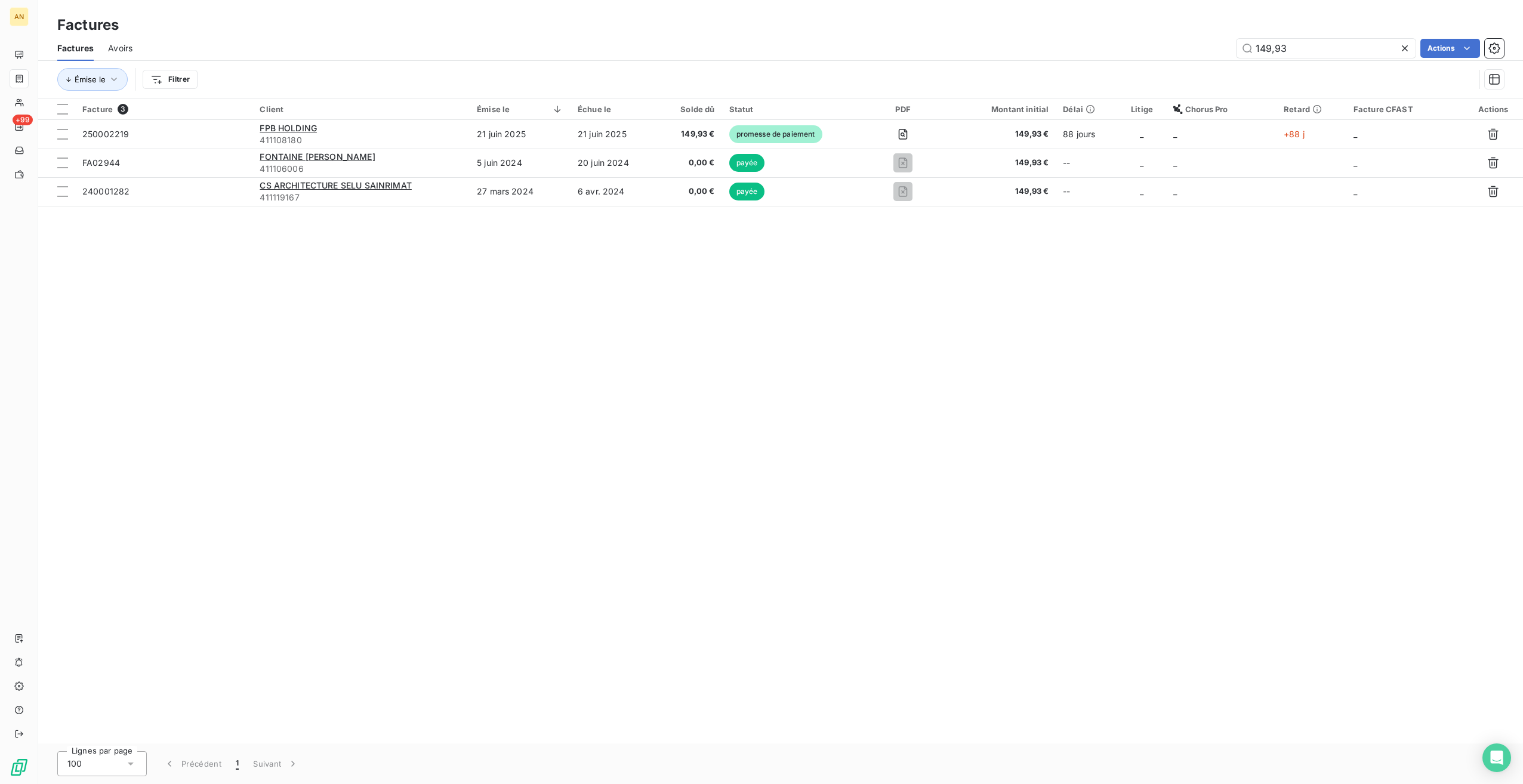
drag, startPoint x: 1298, startPoint y: 46, endPoint x: 1189, endPoint y: 45, distance: 109.0
click at [1191, 44] on div "149,93 Actions" at bounding box center [825, 48] width 1358 height 19
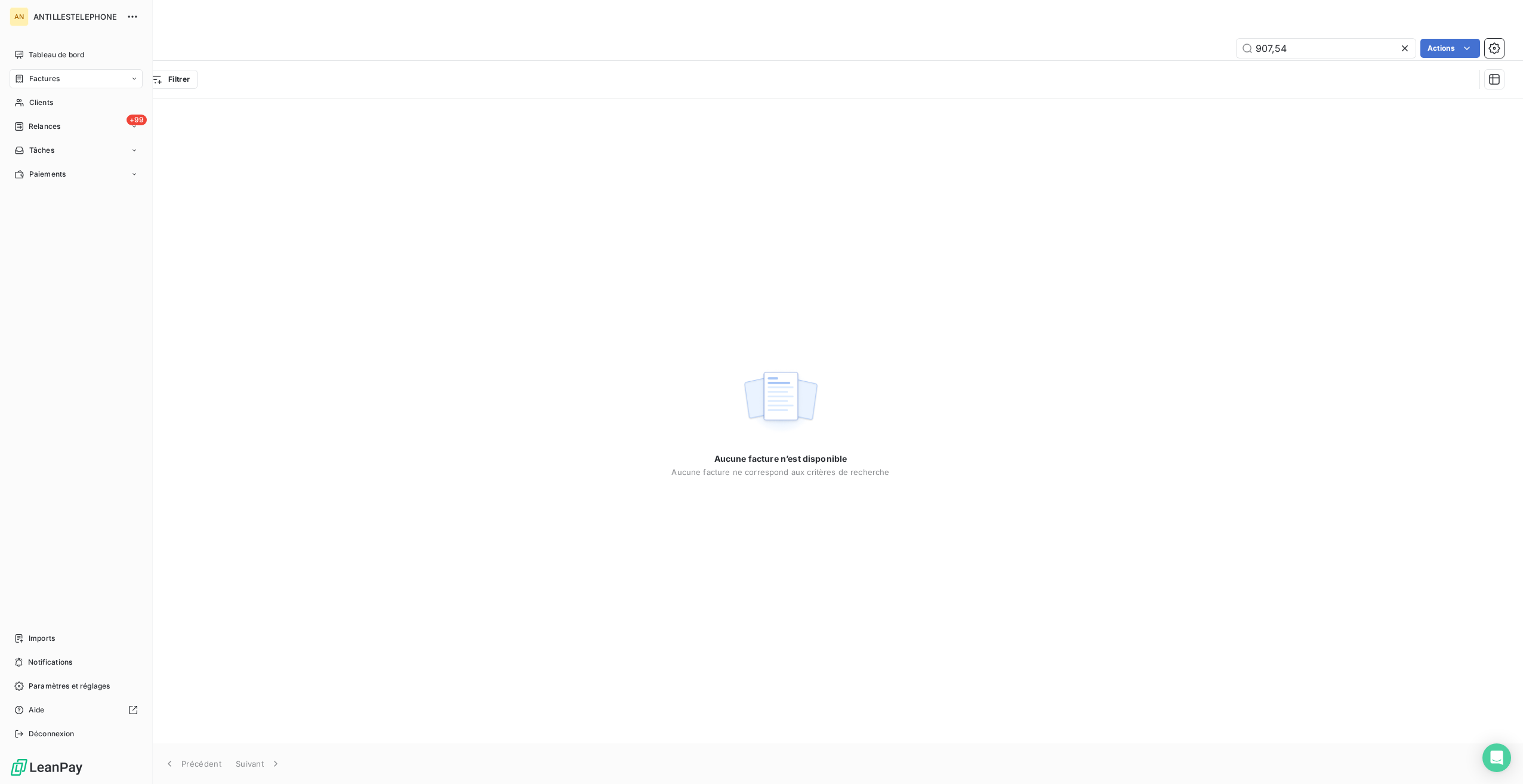
type input "907,54"
click at [45, 101] on span "Clients" at bounding box center [41, 103] width 24 height 11
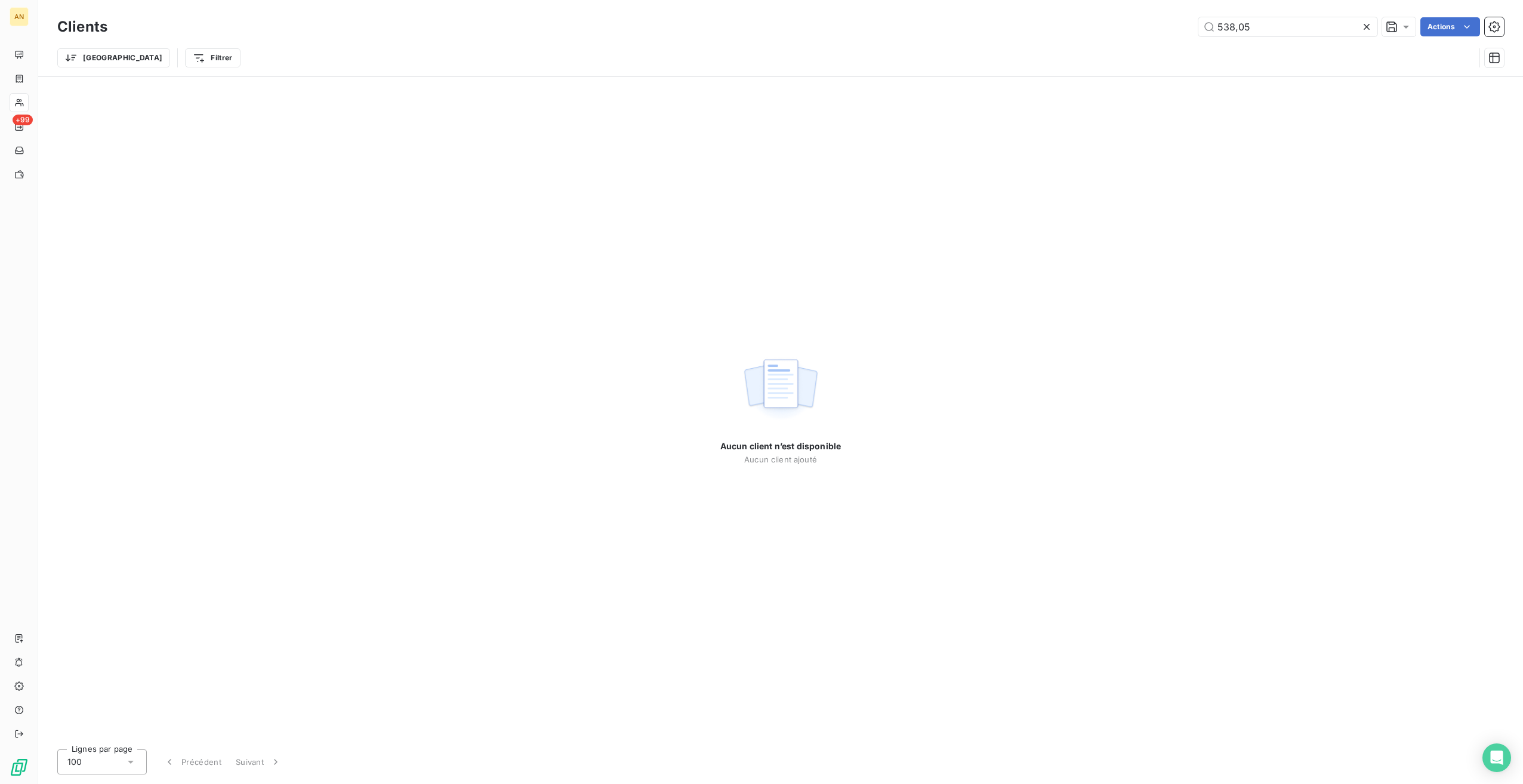
drag, startPoint x: 1269, startPoint y: 24, endPoint x: 1182, endPoint y: 24, distance: 87.0
click at [1182, 24] on div "538,05 Actions" at bounding box center [812, 27] width 1383 height 19
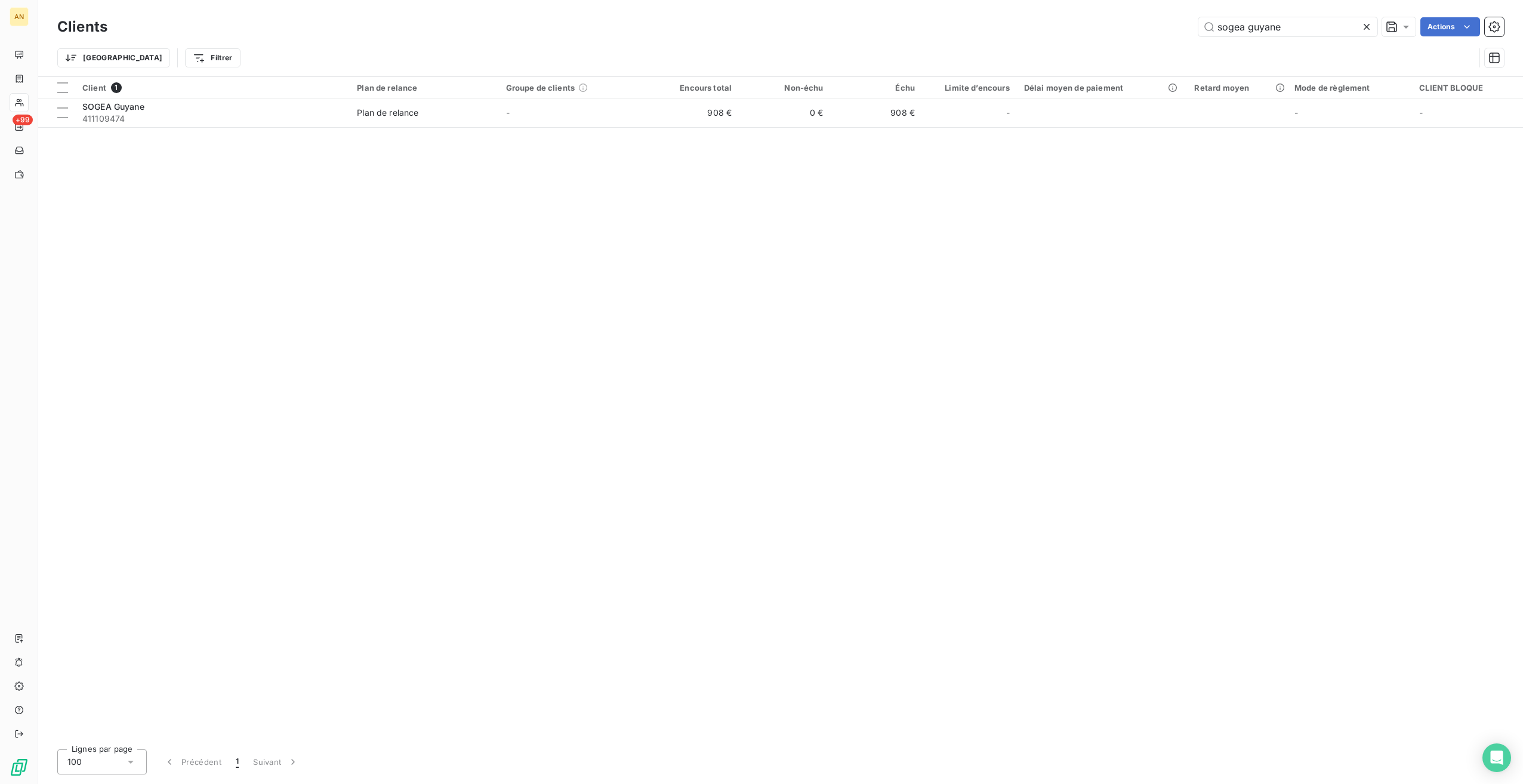
type input "sogea guyane"
click at [126, 109] on span "SOGEA Guyane" at bounding box center [113, 106] width 62 height 10
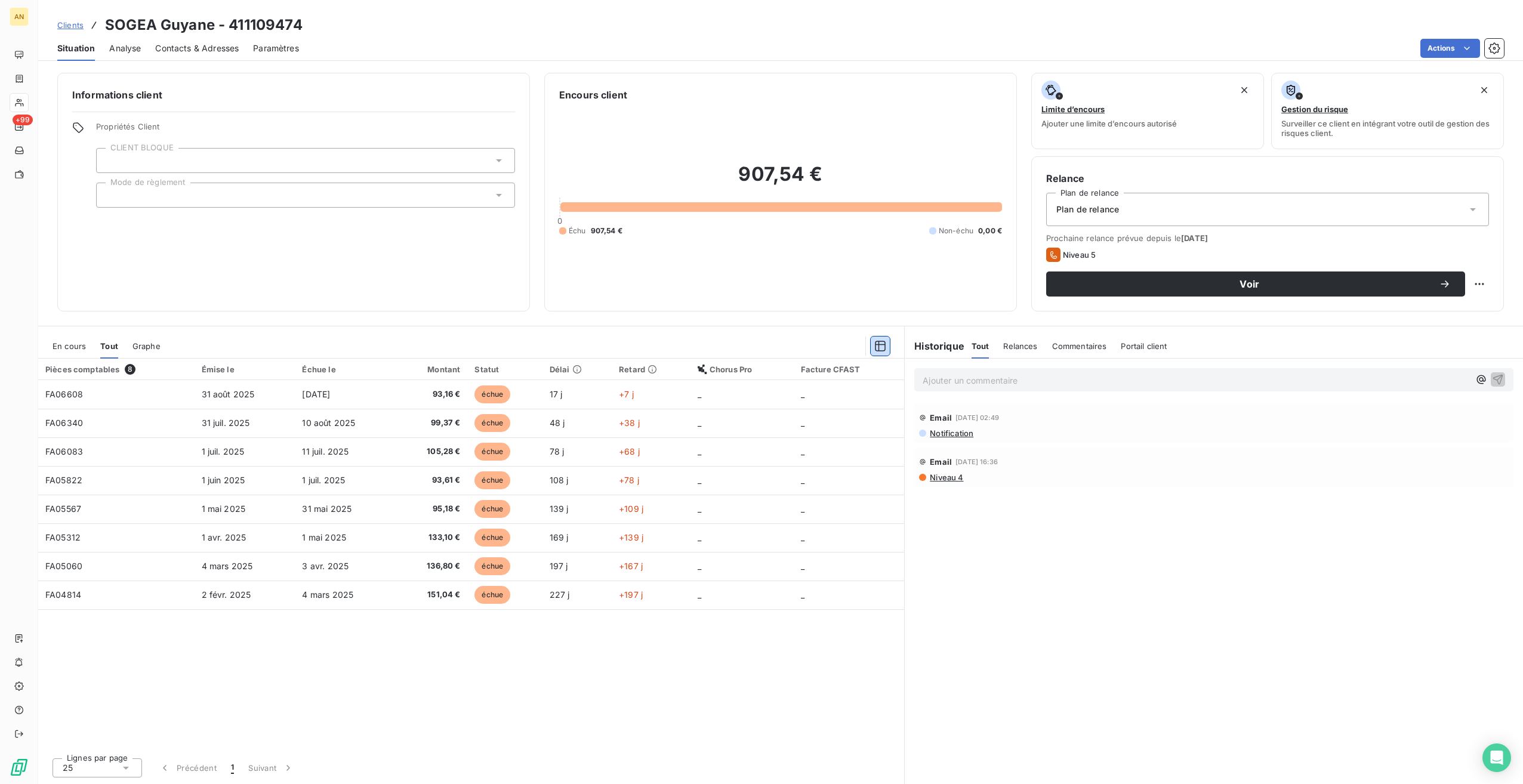
click at [876, 345] on icon "button" at bounding box center [881, 347] width 11 height 11
click at [876, 344] on icon "button" at bounding box center [881, 347] width 11 height 11
click at [78, 338] on div "En cours" at bounding box center [69, 346] width 34 height 25
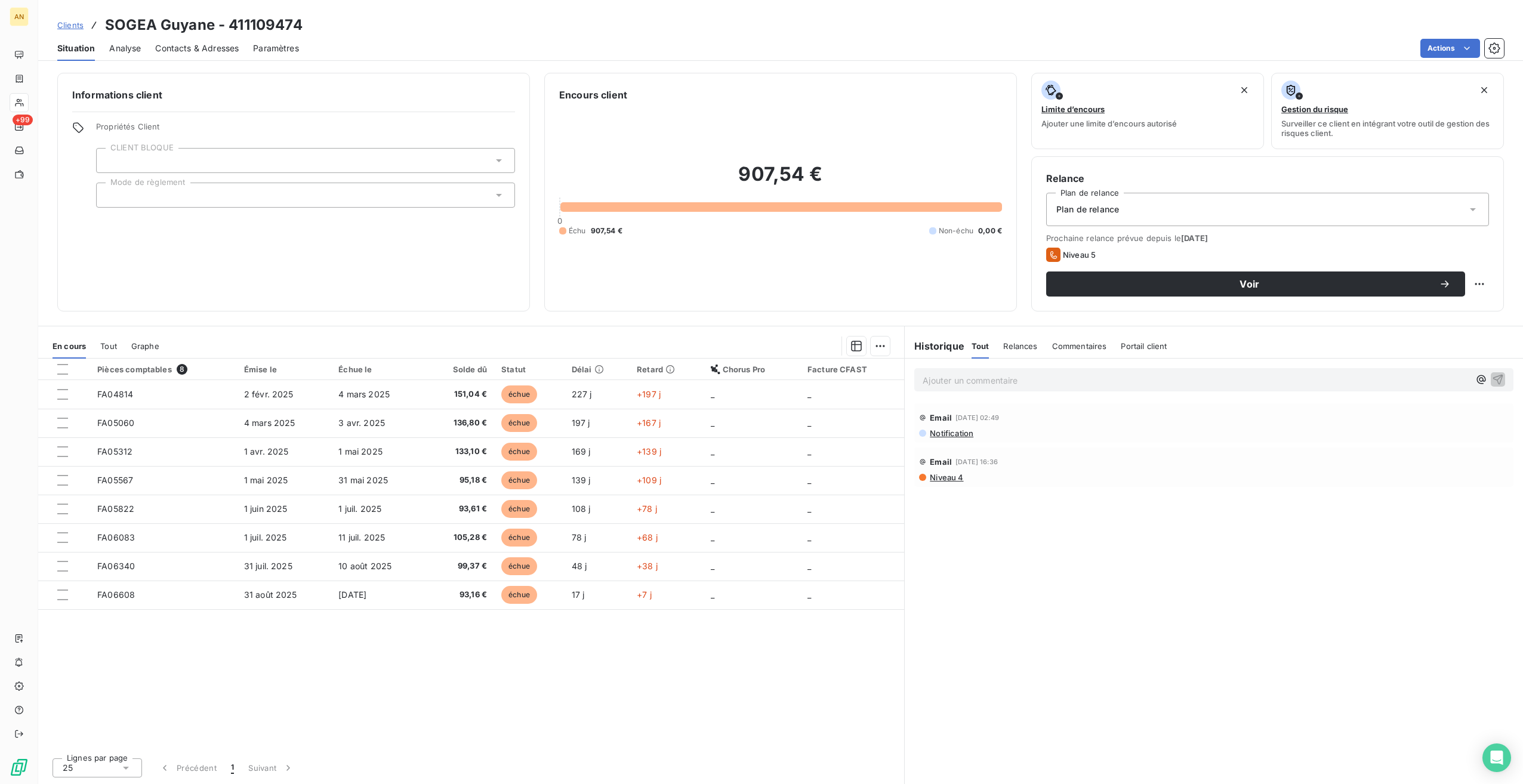
click at [63, 368] on div at bounding box center [63, 369] width 11 height 11
click at [883, 350] on html "AN +99 Clients SOGEA Guyane - 411109474 Situation Analyse Contacts & Adresses P…" at bounding box center [762, 392] width 1523 height 784
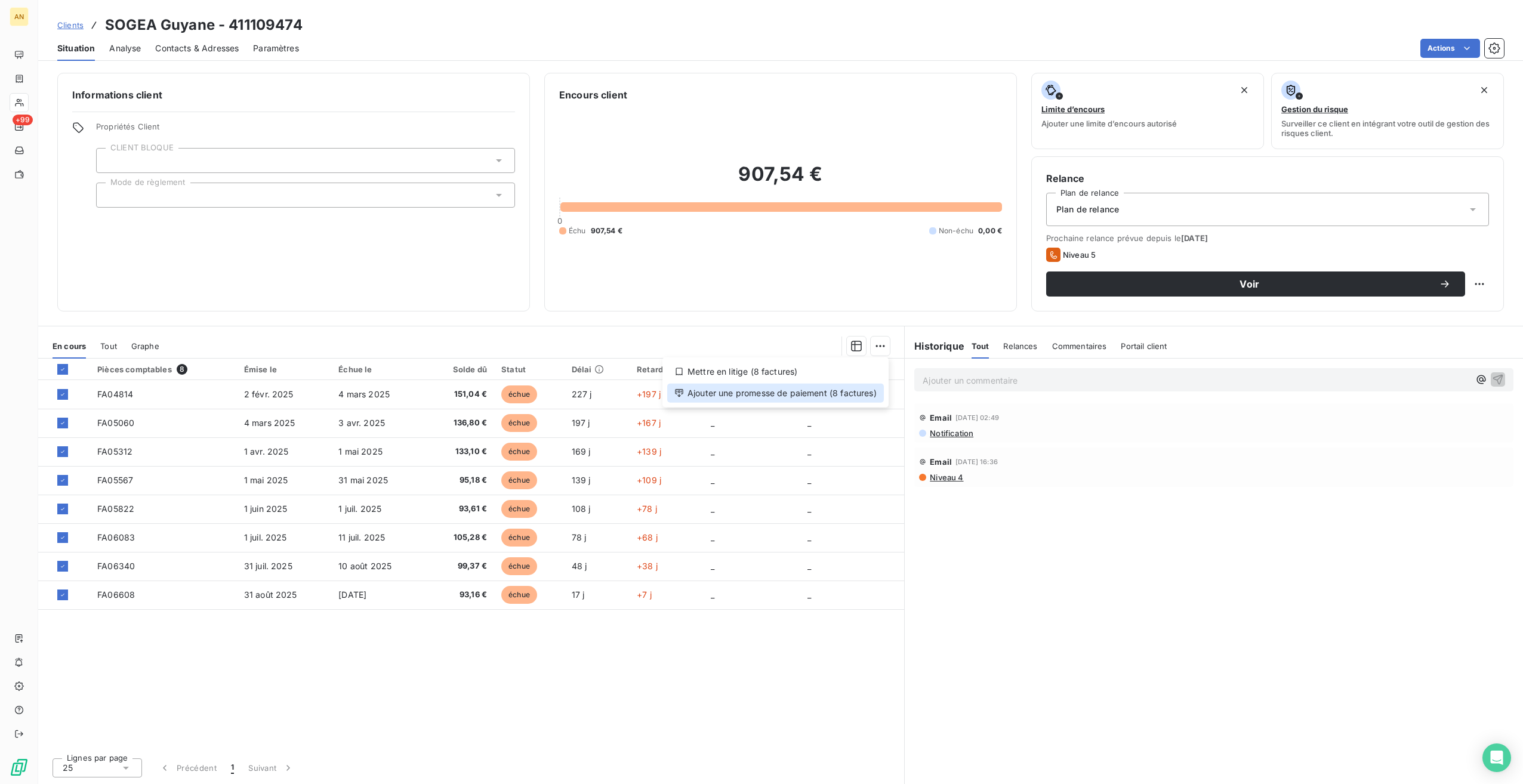
click at [849, 388] on div "Ajouter une promesse de paiement (8 factures)" at bounding box center [776, 393] width 216 height 19
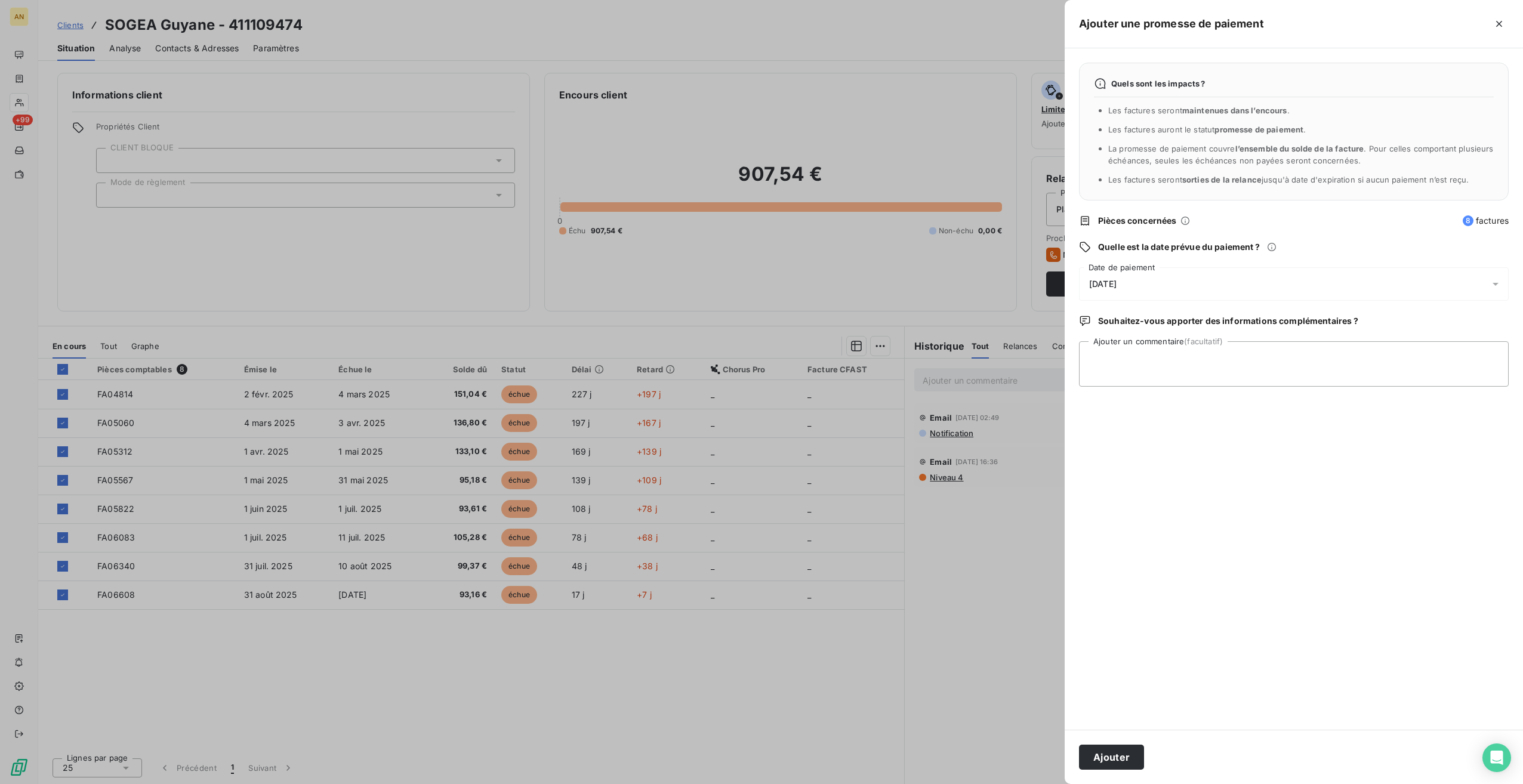
click at [1114, 764] on button "Ajouter" at bounding box center [1111, 757] width 65 height 25
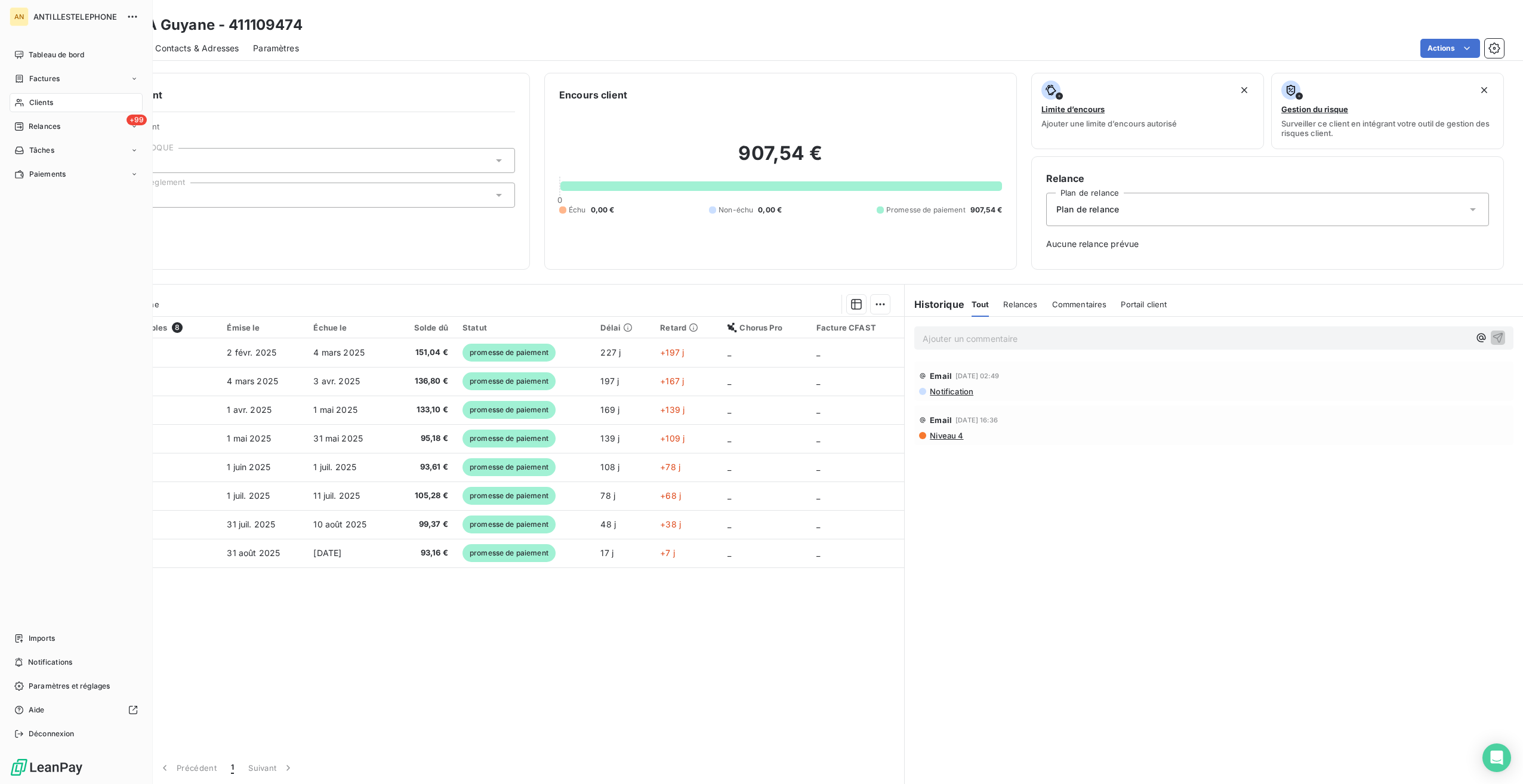
click at [36, 96] on div "Clients" at bounding box center [76, 103] width 133 height 19
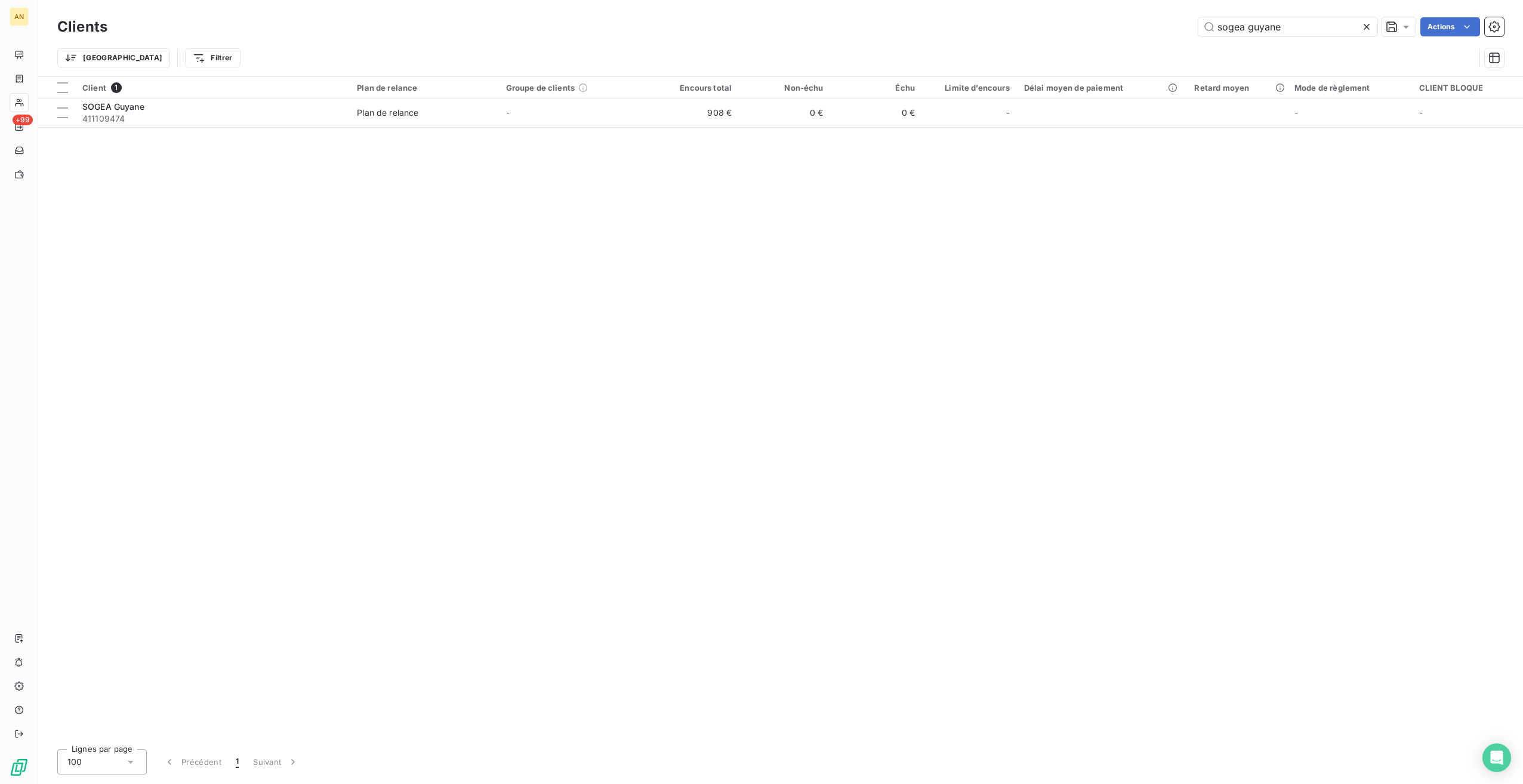
drag, startPoint x: 1257, startPoint y: 29, endPoint x: 1182, endPoint y: 26, distance: 75.1
click at [1182, 26] on div "sogea guyane Actions" at bounding box center [812, 27] width 1383 height 19
type input "la ruche"
click at [620, 112] on td "-" at bounding box center [573, 113] width 149 height 29
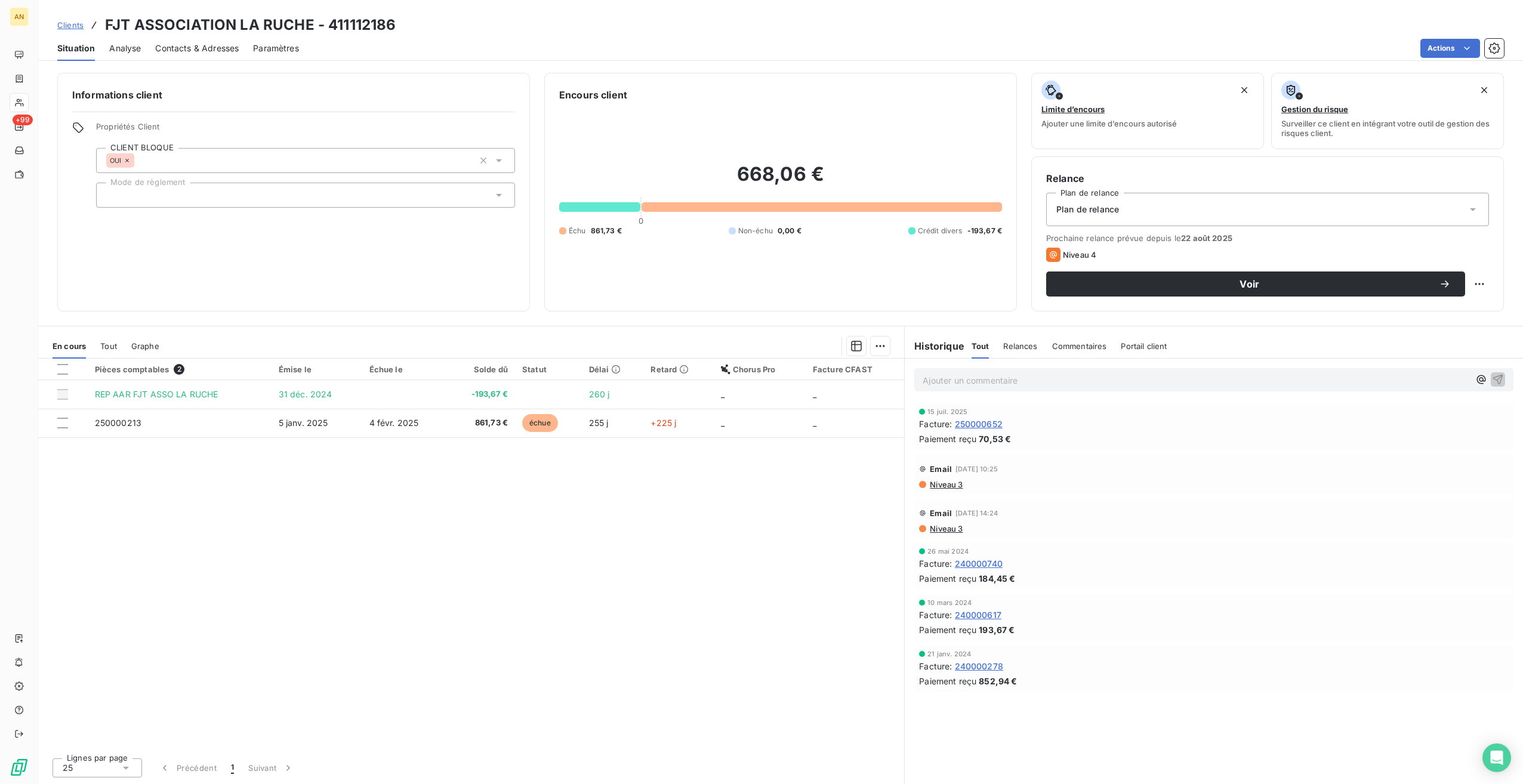
click at [882, 349] on html "AN +99 Clients FJT ASSOCIATION LA RUCHE - 411112186 Situation Analyse Contacts …" at bounding box center [762, 392] width 1523 height 784
click at [59, 428] on html "AN +99 Clients FJT ASSOCIATION LA RUCHE - 411112186 Situation Analyse Contacts …" at bounding box center [762, 392] width 1523 height 784
click at [62, 423] on div at bounding box center [63, 423] width 11 height 11
click at [883, 346] on html "AN +99 Clients FJT ASSOCIATION LA RUCHE - 411112186 Situation Analyse Contacts …" at bounding box center [762, 392] width 1523 height 784
click at [816, 391] on div "Ajouter une promesse de paiement (1 facture)" at bounding box center [779, 393] width 211 height 19
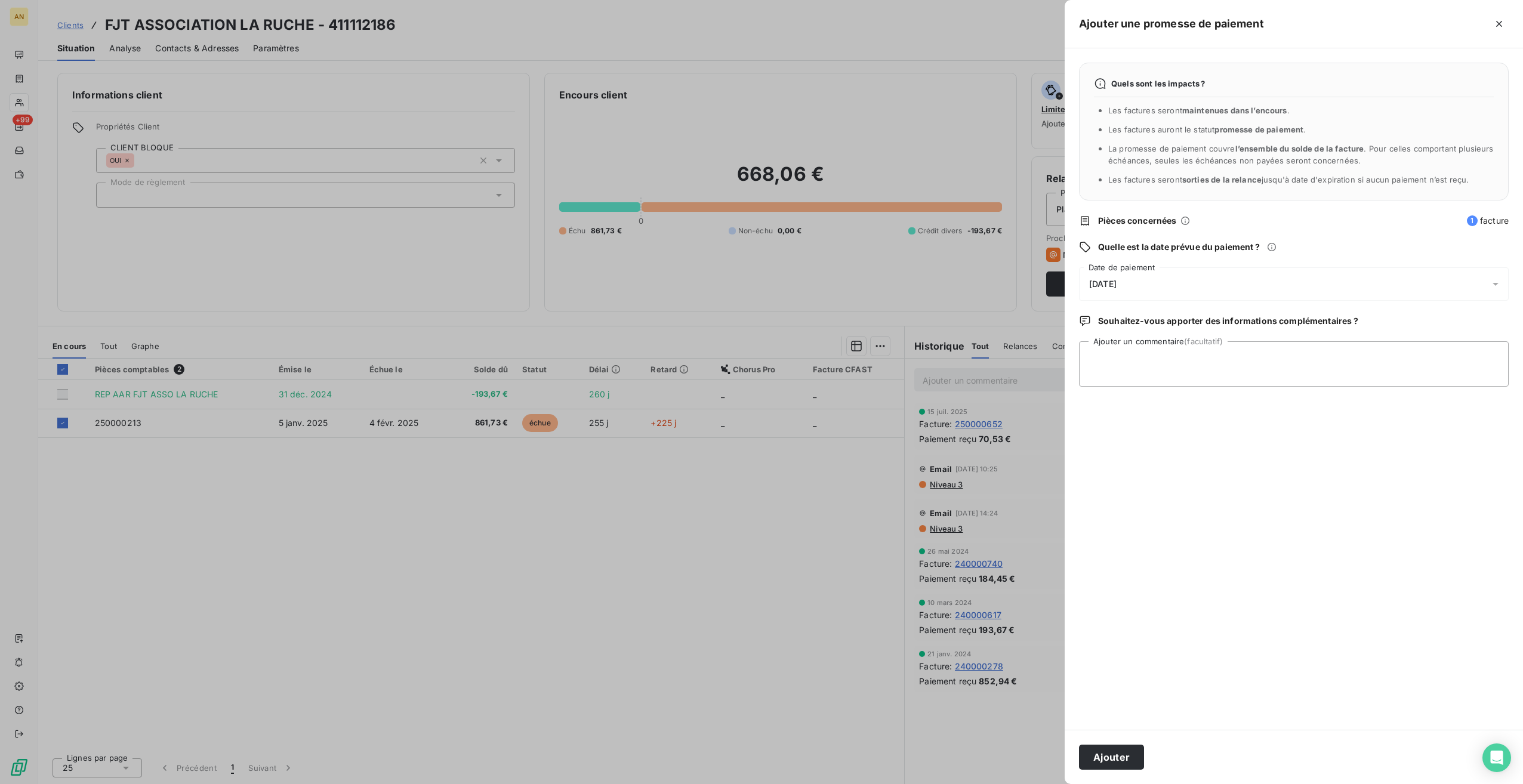
click at [1496, 281] on icon at bounding box center [1496, 284] width 12 height 12
click at [1504, 24] on icon "button" at bounding box center [1499, 24] width 12 height 12
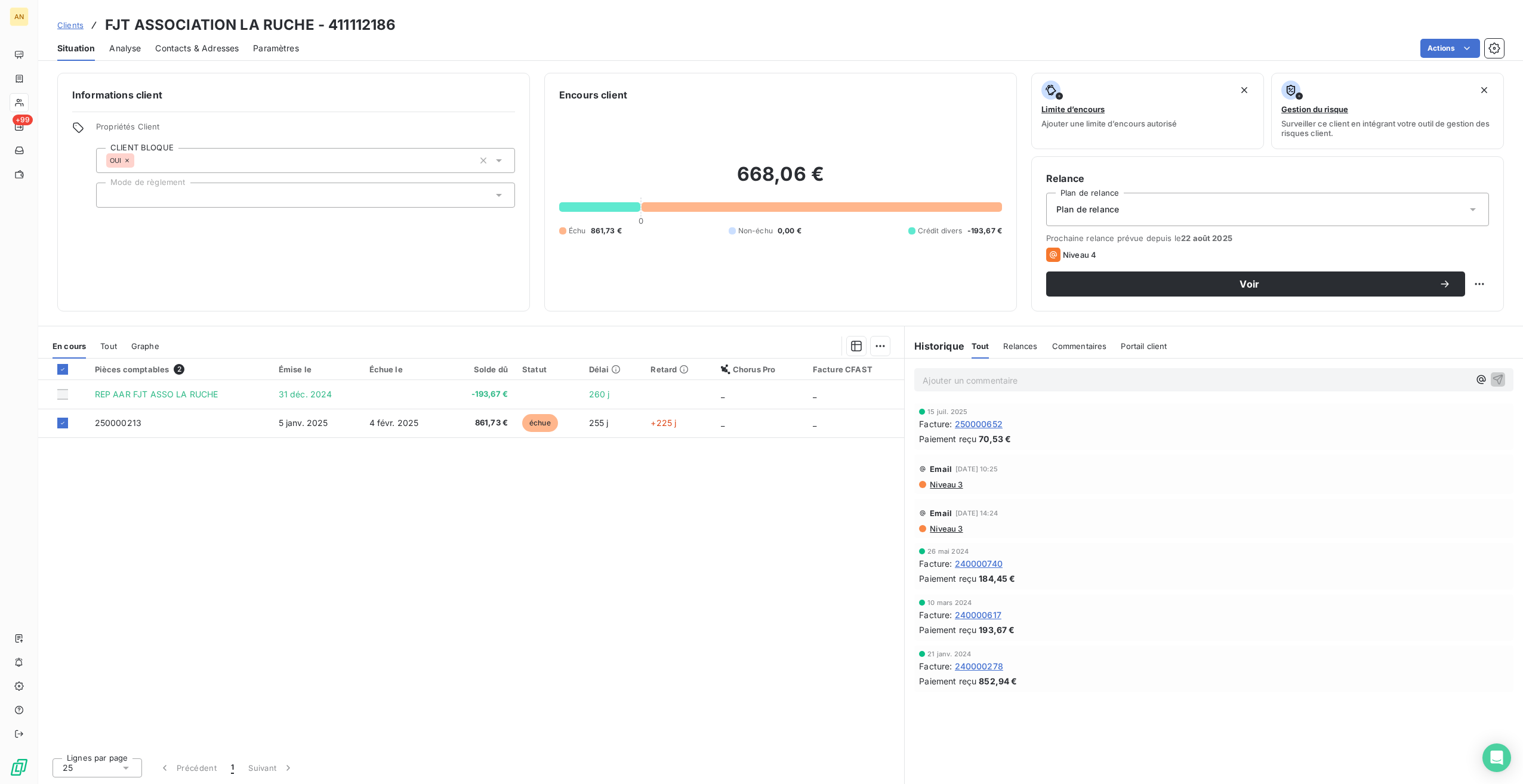
click at [69, 25] on span "Clients" at bounding box center [70, 25] width 26 height 9
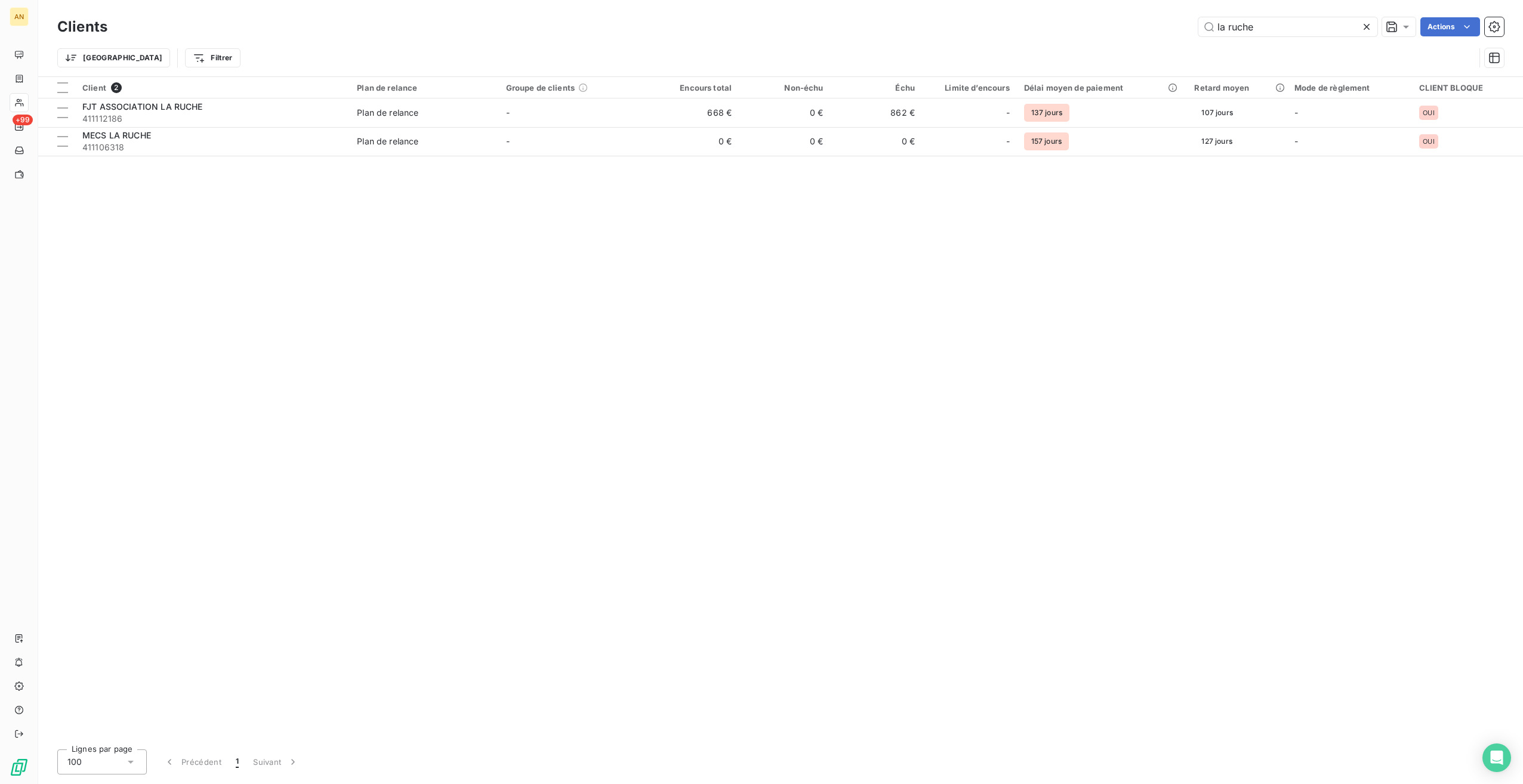
drag, startPoint x: 1299, startPoint y: 30, endPoint x: 1097, endPoint y: 23, distance: 202.1
click at [1097, 23] on div "la ruche Actions" at bounding box center [812, 27] width 1383 height 19
type input "gtm [GEOGRAPHIC_DATA]"
click at [160, 118] on span "411109257" at bounding box center [213, 118] width 260 height 12
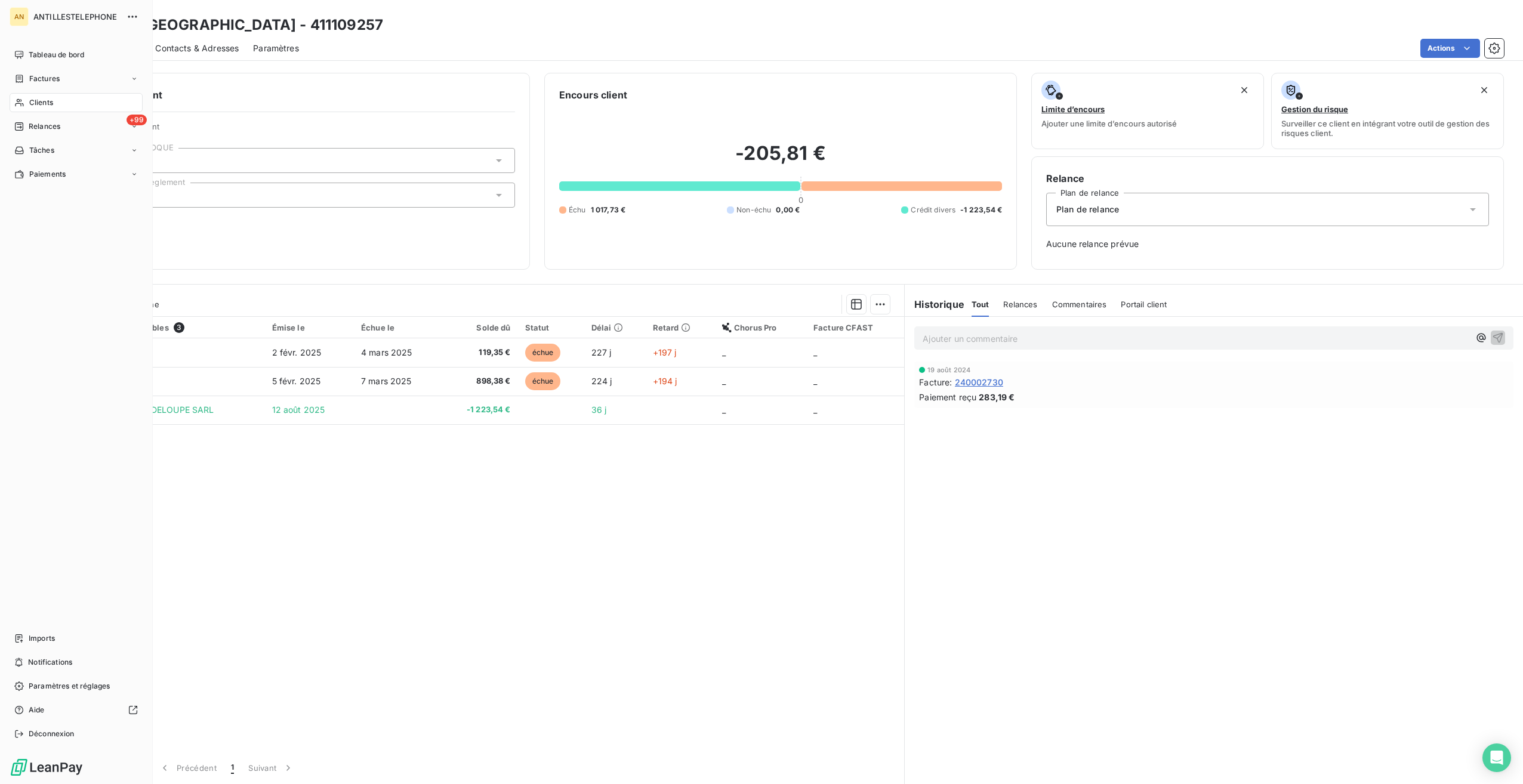
click at [27, 103] on div "Clients" at bounding box center [76, 103] width 133 height 19
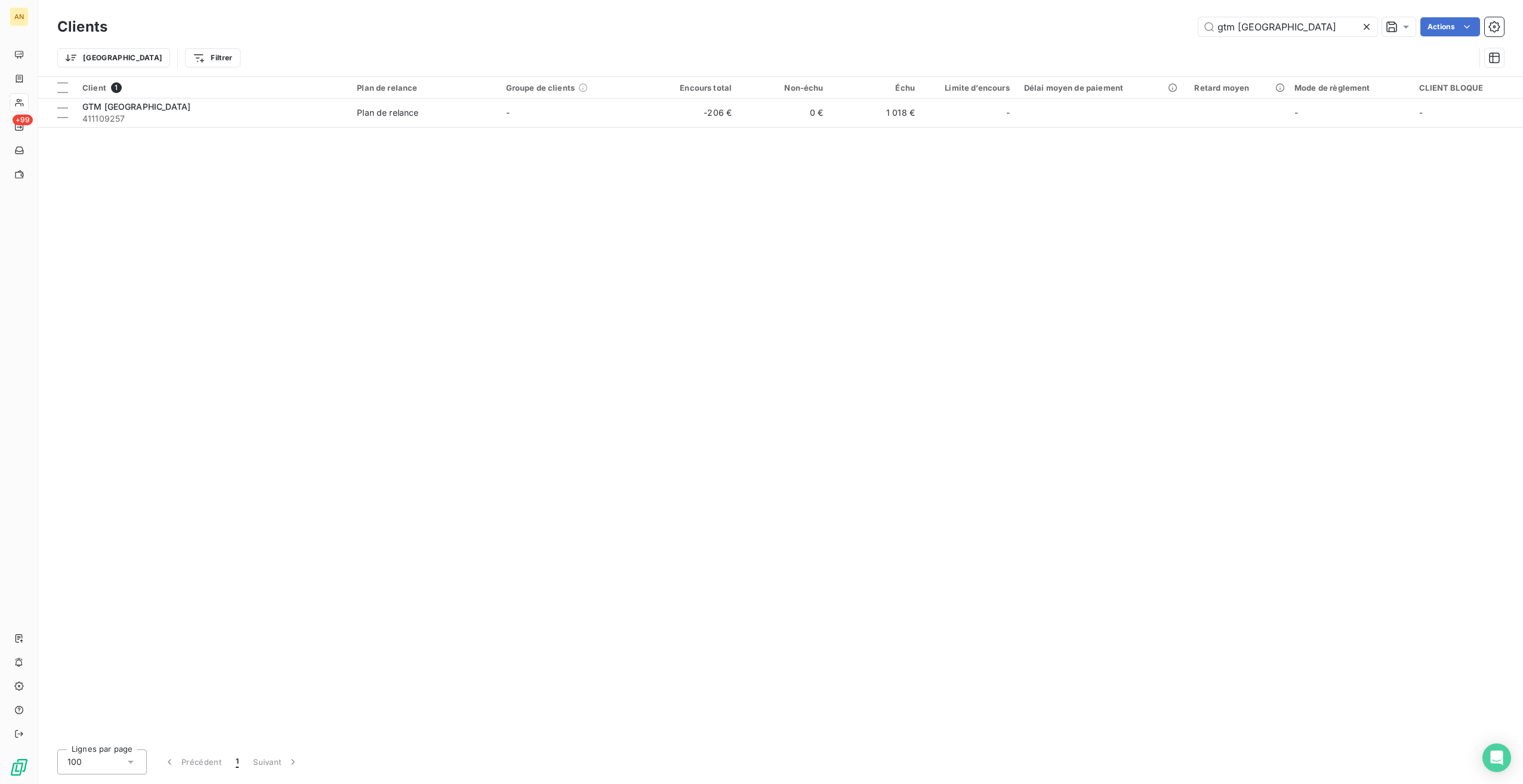
drag, startPoint x: 1298, startPoint y: 31, endPoint x: 1012, endPoint y: 31, distance: 286.0
click at [1012, 31] on div "gtm guadeloupe Actions" at bounding box center [812, 27] width 1383 height 19
type input "rapid ser"
click at [341, 109] on div "RAPID SERVICES" at bounding box center [213, 107] width 260 height 12
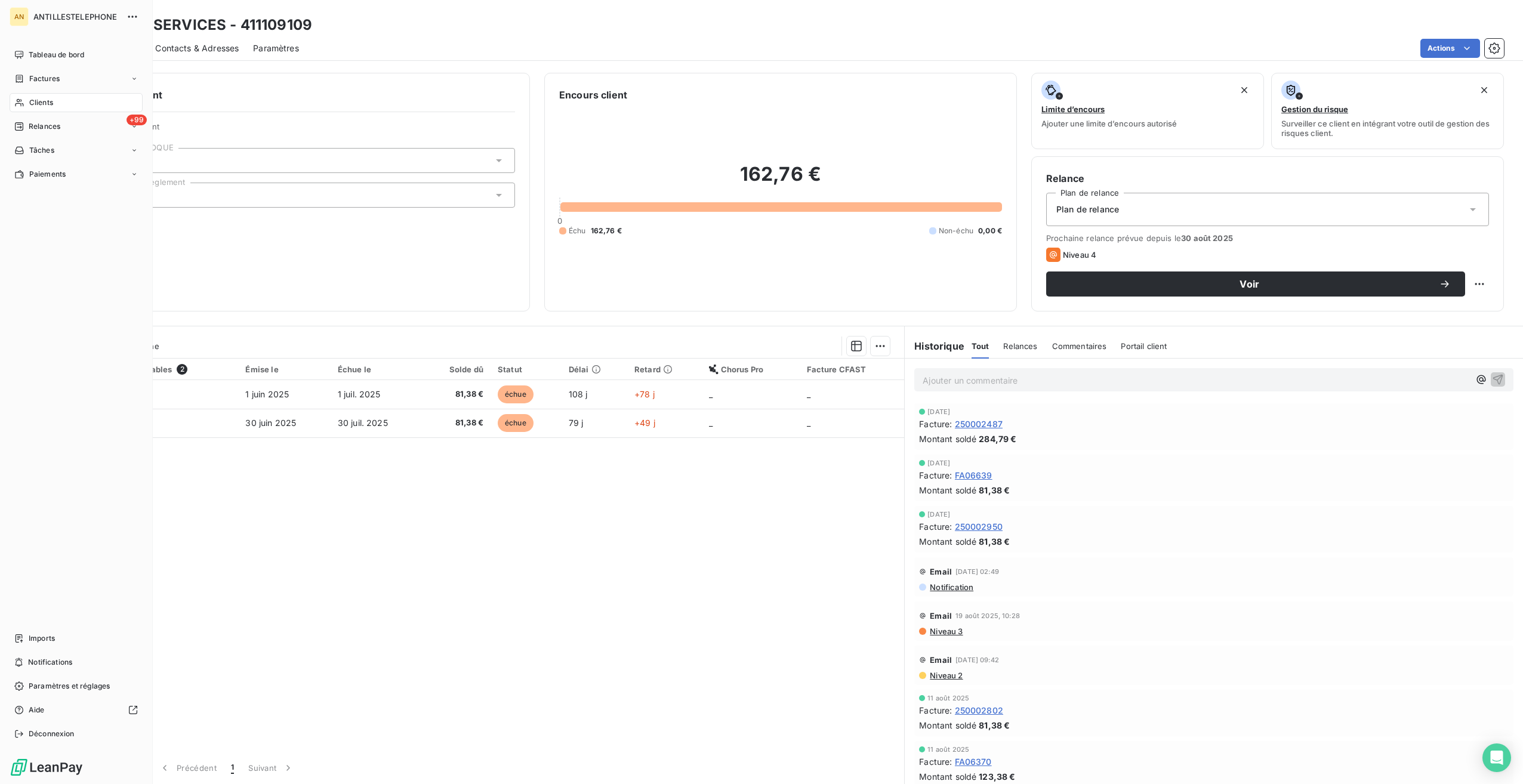
click at [48, 106] on span "Clients" at bounding box center [41, 103] width 24 height 11
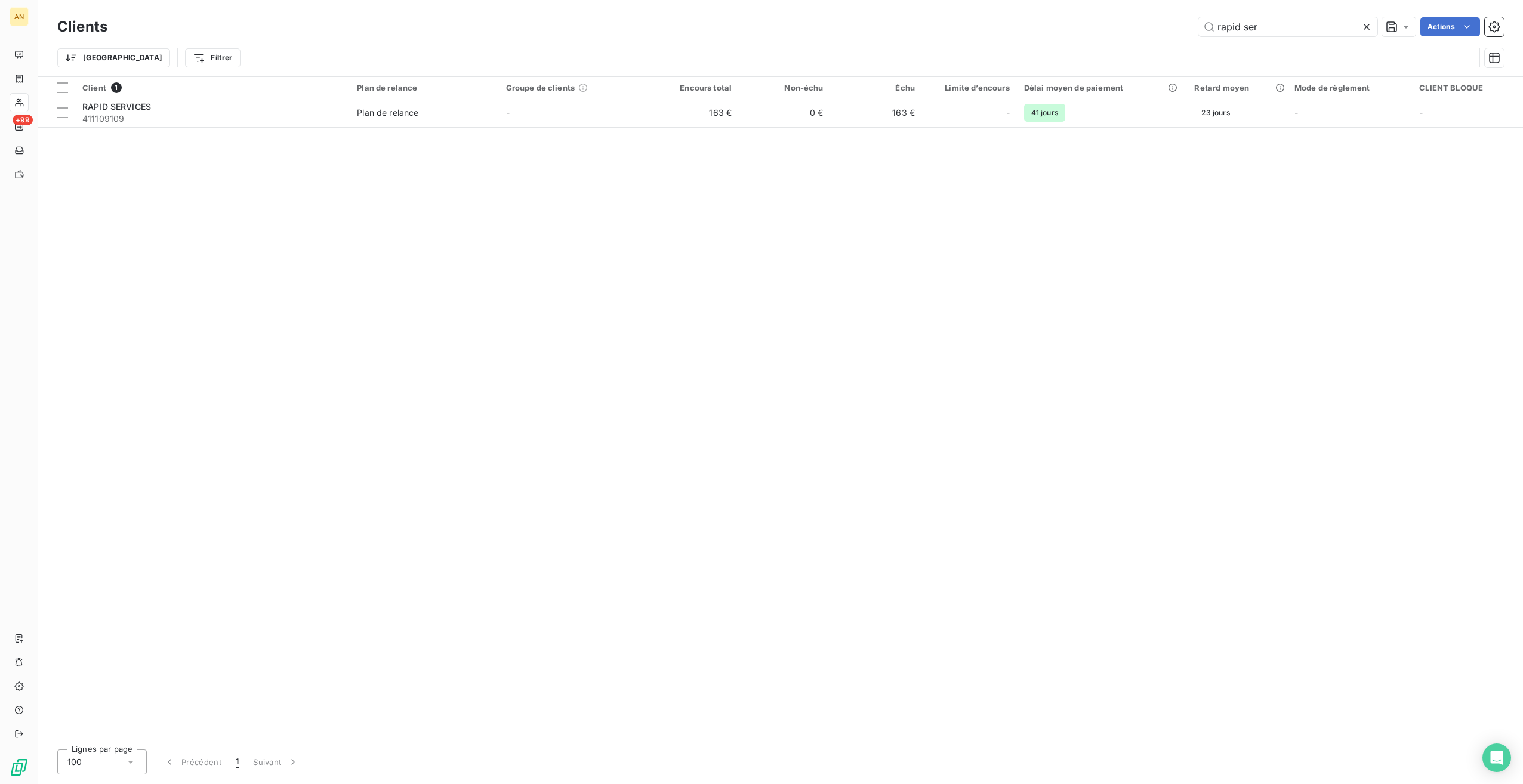
drag, startPoint x: 1298, startPoint y: 25, endPoint x: 1178, endPoint y: 20, distance: 120.1
click at [1181, 20] on div "rapid ser Actions" at bounding box center [812, 27] width 1383 height 19
drag, startPoint x: 1267, startPoint y: 27, endPoint x: 1183, endPoint y: 21, distance: 84.2
click at [1183, 21] on div "donat Actions" at bounding box center [812, 27] width 1383 height 19
type input "blondet"
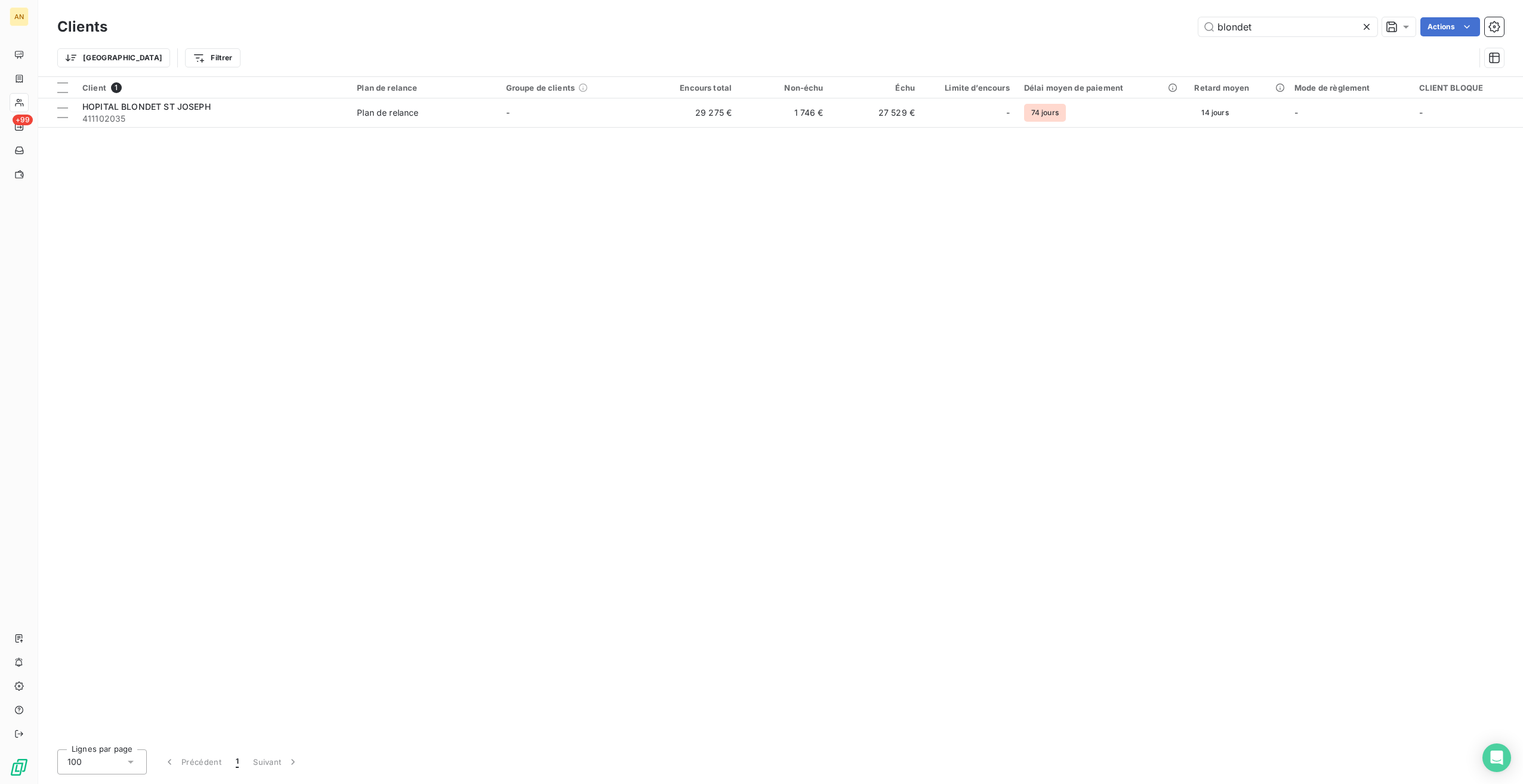
click at [823, 116] on td "1 746 €" at bounding box center [784, 113] width 91 height 29
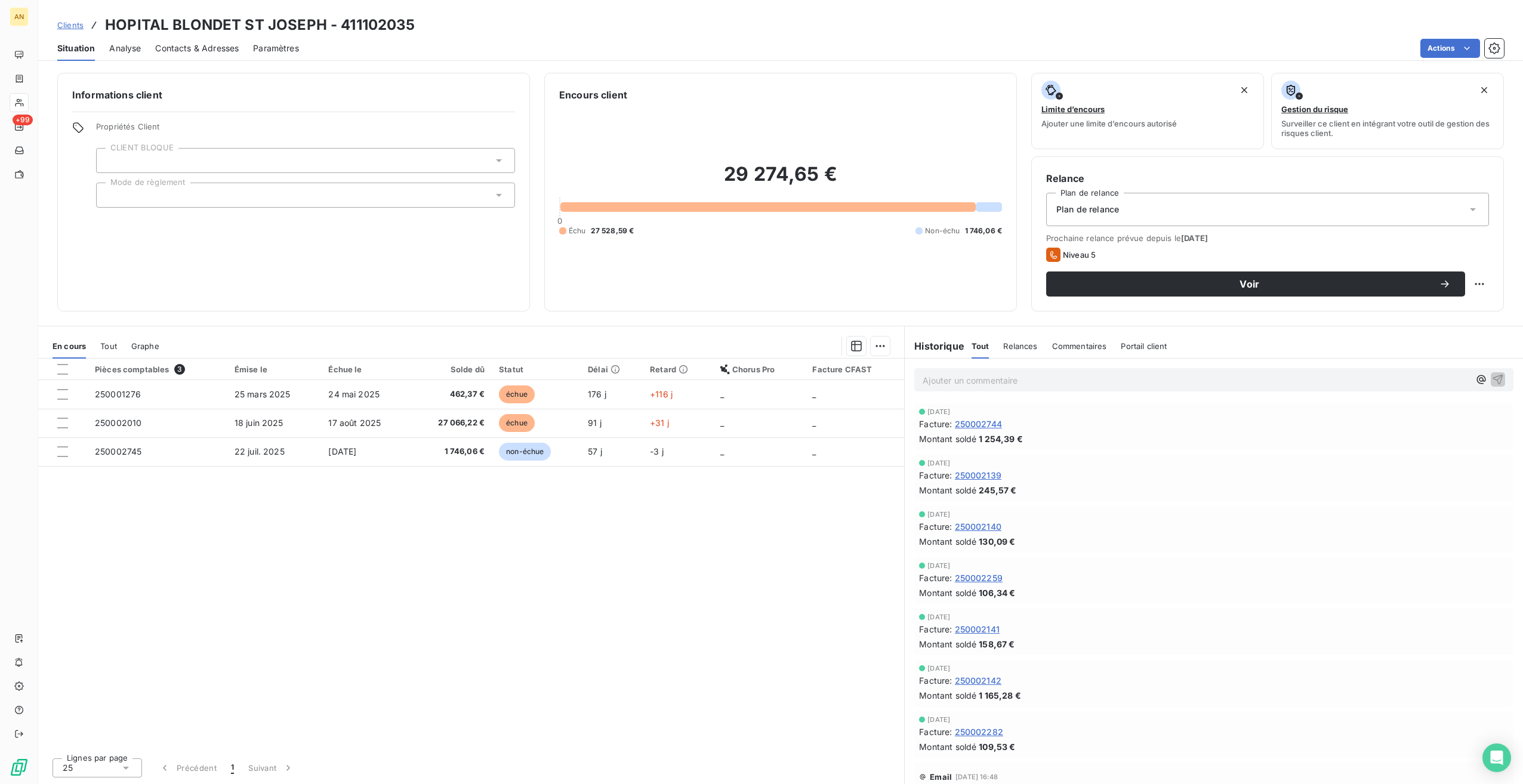
click at [109, 343] on span "Tout" at bounding box center [108, 346] width 16 height 9
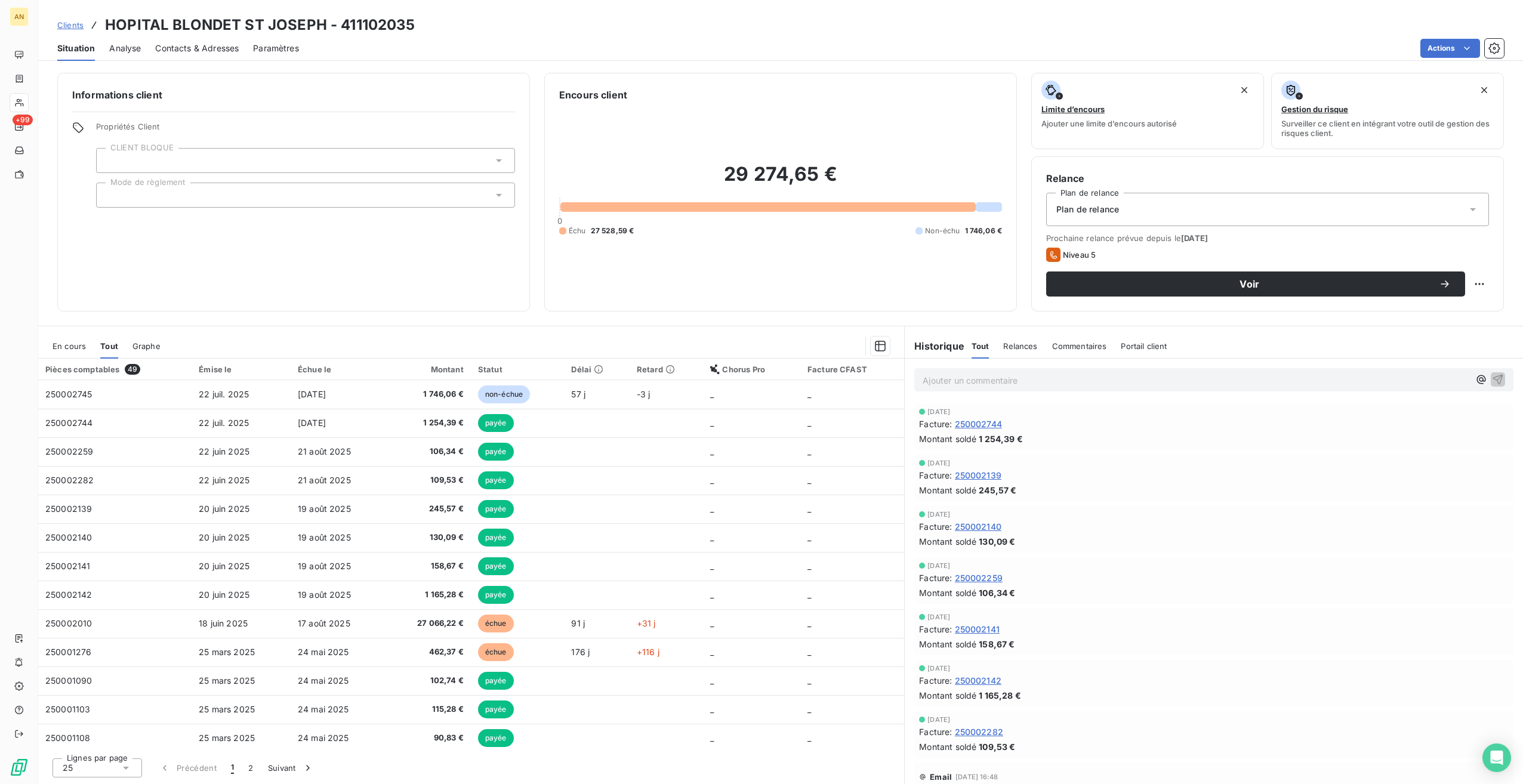
click at [65, 346] on span "En cours" at bounding box center [69, 346] width 34 height 9
